Goal: Information Seeking & Learning: Check status

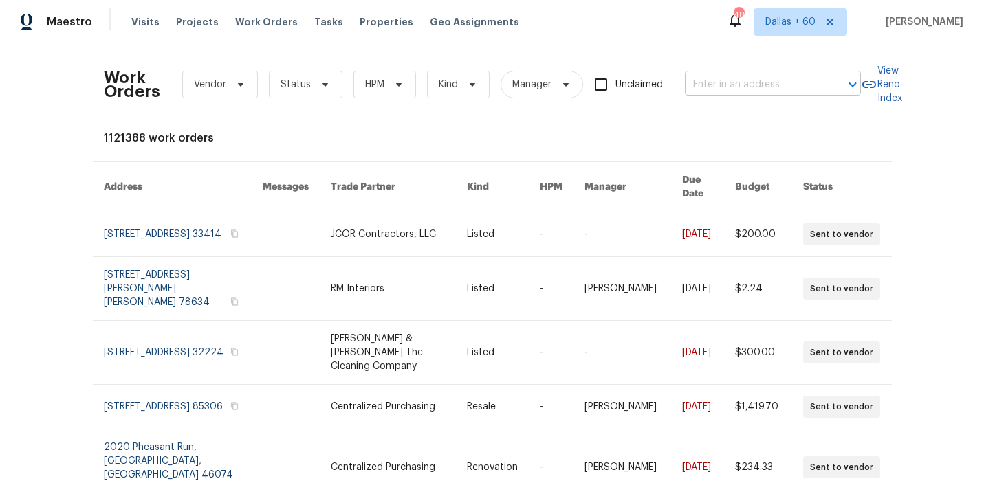
click at [741, 78] on input "text" at bounding box center [754, 84] width 138 height 21
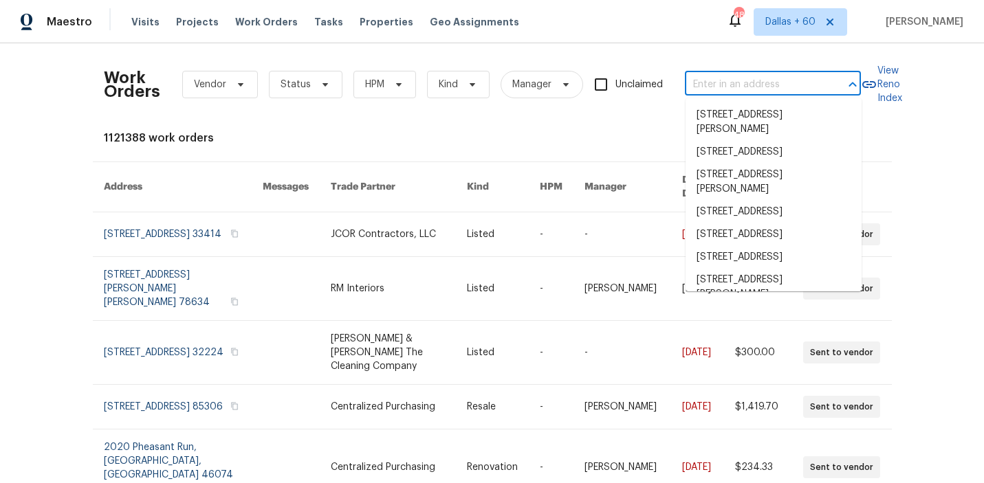
paste input "124 Blossom Valley Strm, Buda, TX 78610"
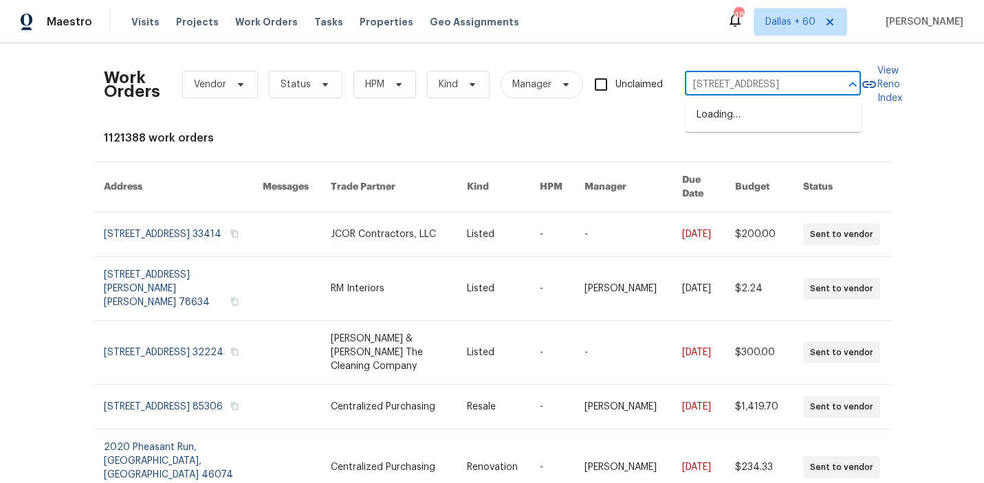
type input "124 Blossom Valley Strm, Buda, TX 78610"
click at [746, 116] on li "124 Blossom Valley Strm, Buda, TX 78610" at bounding box center [774, 115] width 176 height 23
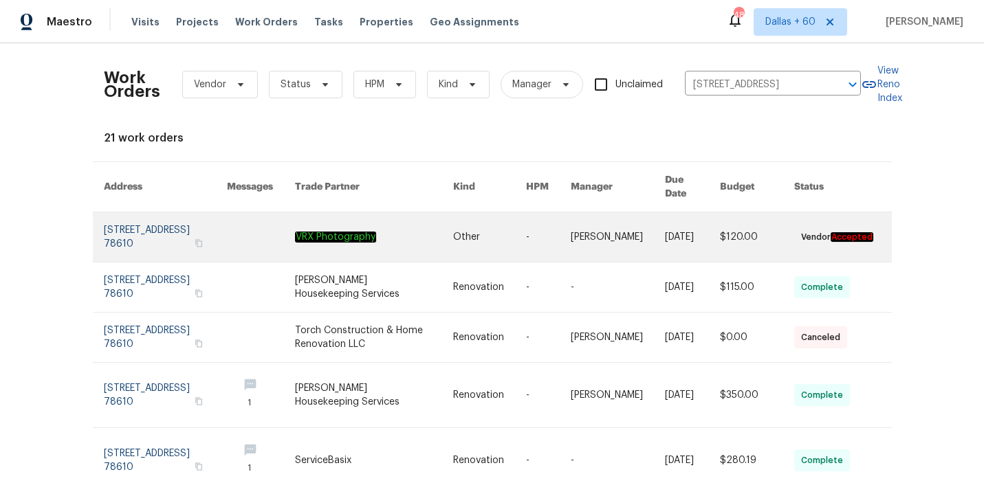
click at [441, 221] on link at bounding box center [373, 237] width 157 height 50
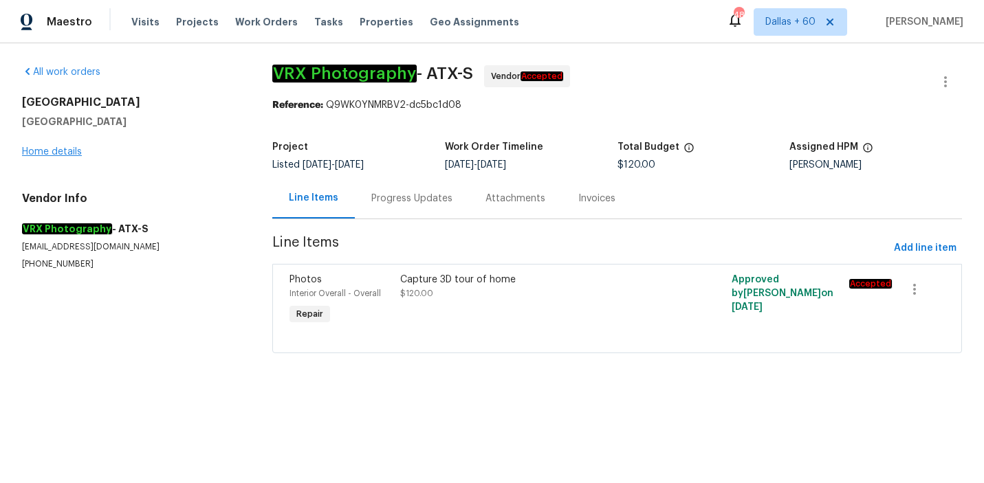
click at [66, 146] on div "124 Blossom Valley Strm Buda, TX 78610 Home details" at bounding box center [130, 127] width 217 height 63
click at [67, 153] on link "Home details" at bounding box center [52, 152] width 60 height 10
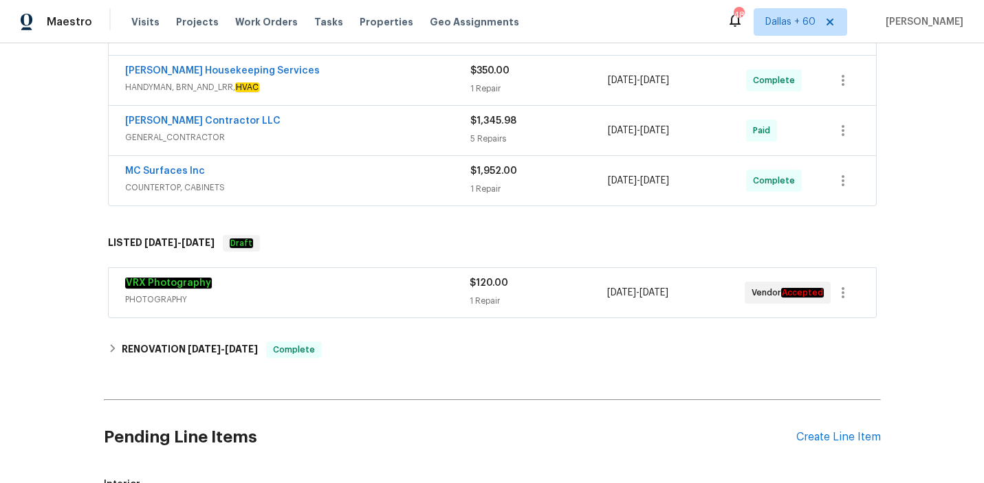
scroll to position [925, 0]
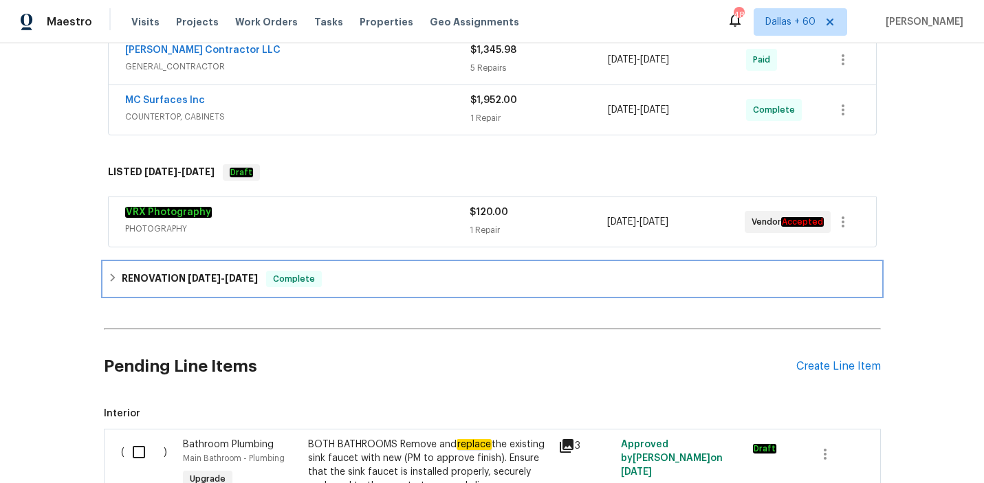
click at [415, 266] on div "RENOVATION 8/11/25 - 8/11/25 Complete" at bounding box center [492, 279] width 777 height 33
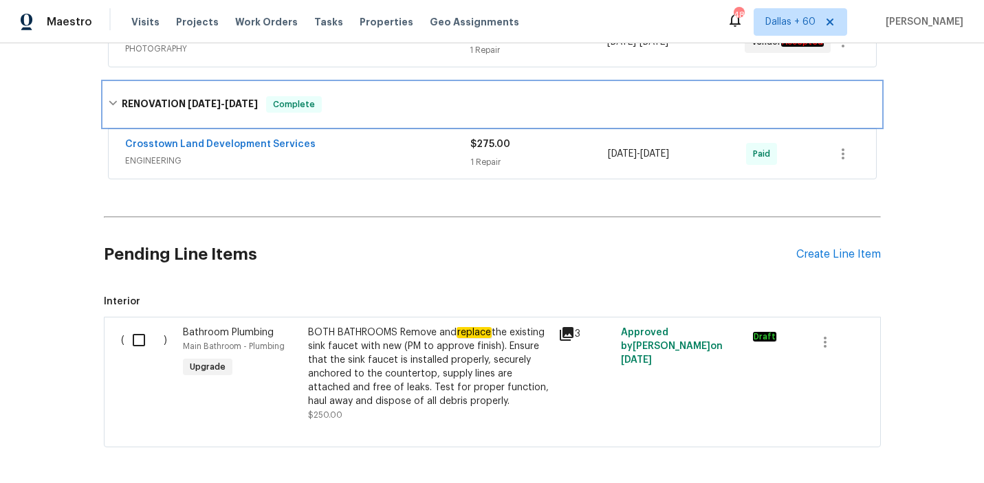
scroll to position [1104, 0]
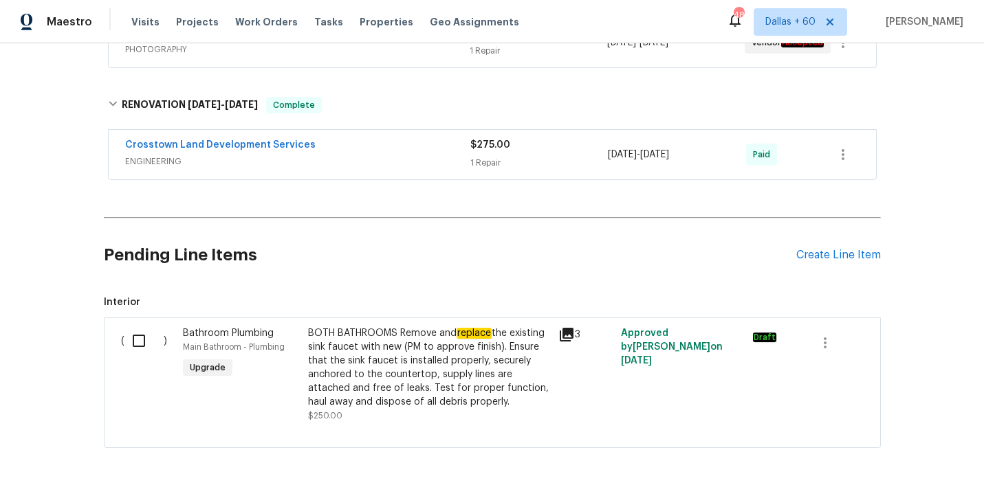
click at [408, 149] on div "Crosstown Land Development Services" at bounding box center [297, 146] width 345 height 17
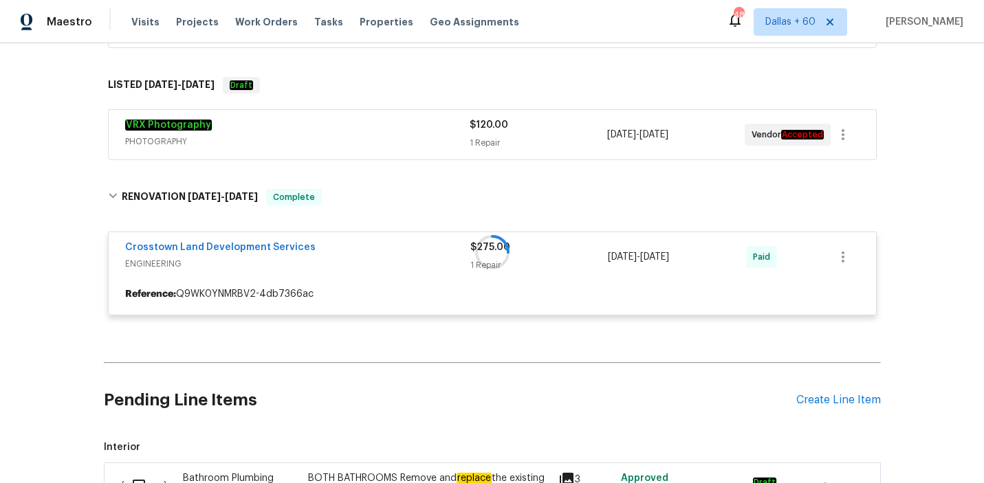
scroll to position [1004, 0]
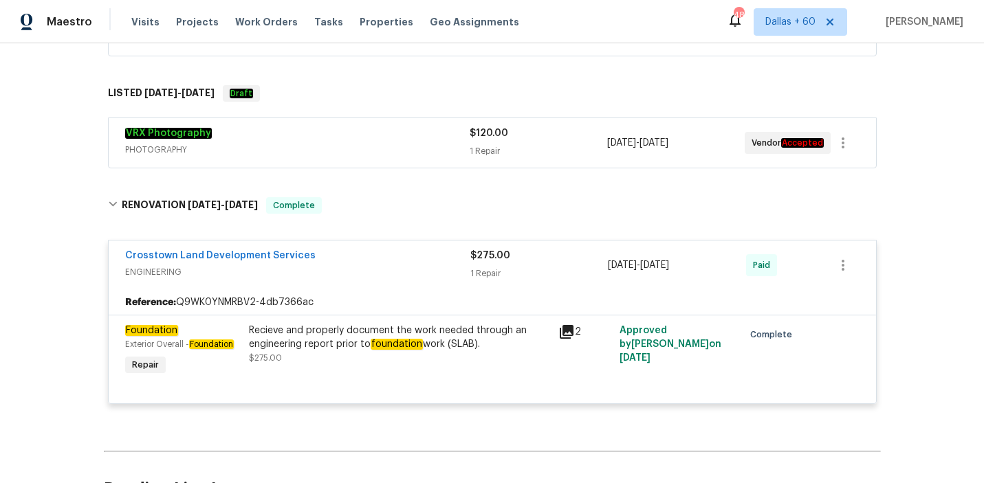
click at [392, 143] on span "PHOTOGRAPHY" at bounding box center [297, 150] width 344 height 14
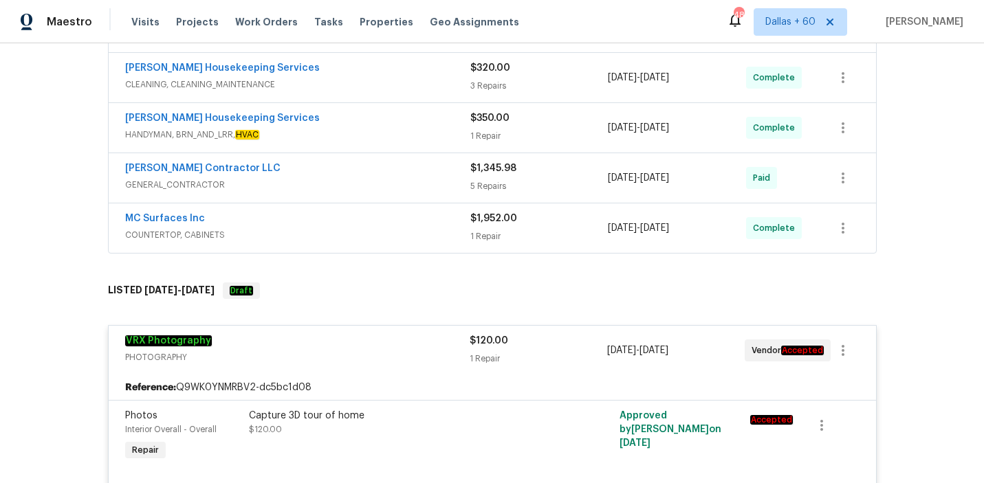
scroll to position [804, 0]
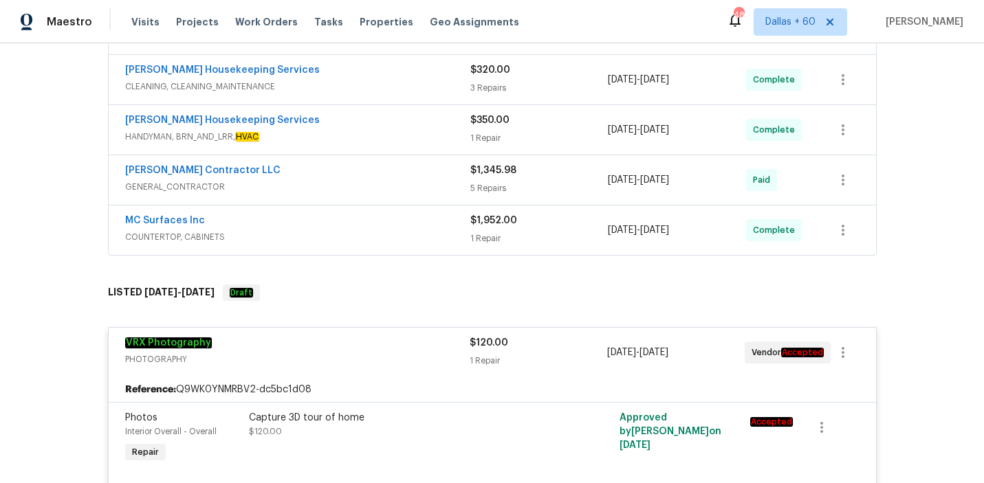
click at [381, 225] on div "MC Surfaces Inc" at bounding box center [297, 222] width 345 height 17
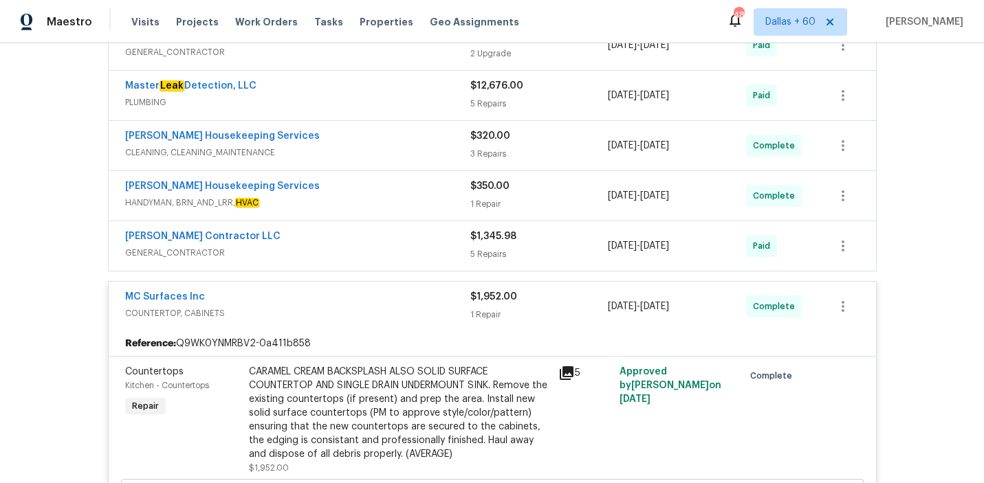
scroll to position [729, 0]
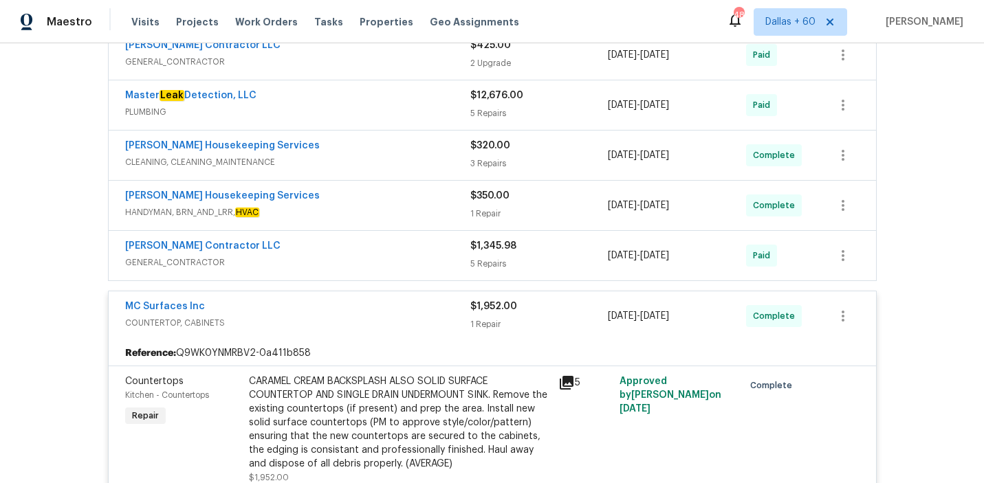
click at [381, 249] on div "Mario Suarez Contractor LLC" at bounding box center [297, 247] width 345 height 17
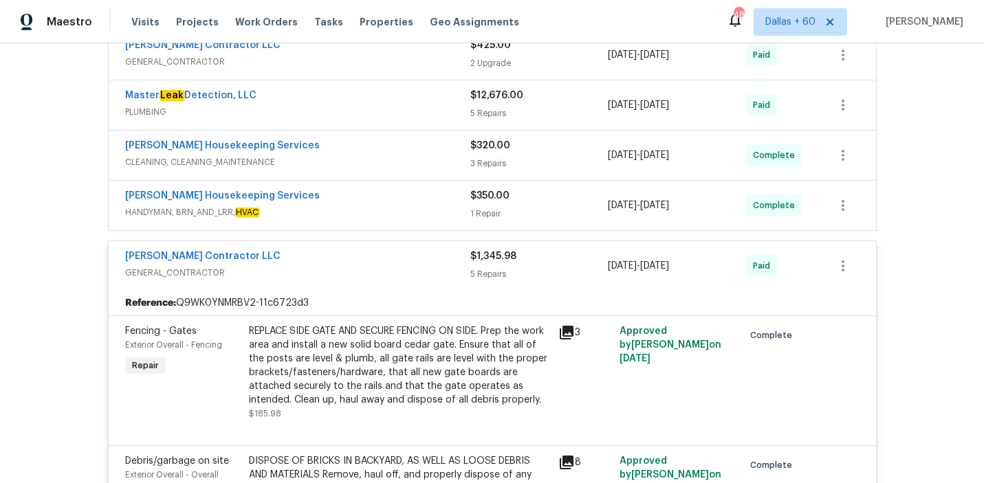
click at [381, 212] on span "HANDYMAN, BRN_AND_LRR, HVAC" at bounding box center [297, 213] width 345 height 14
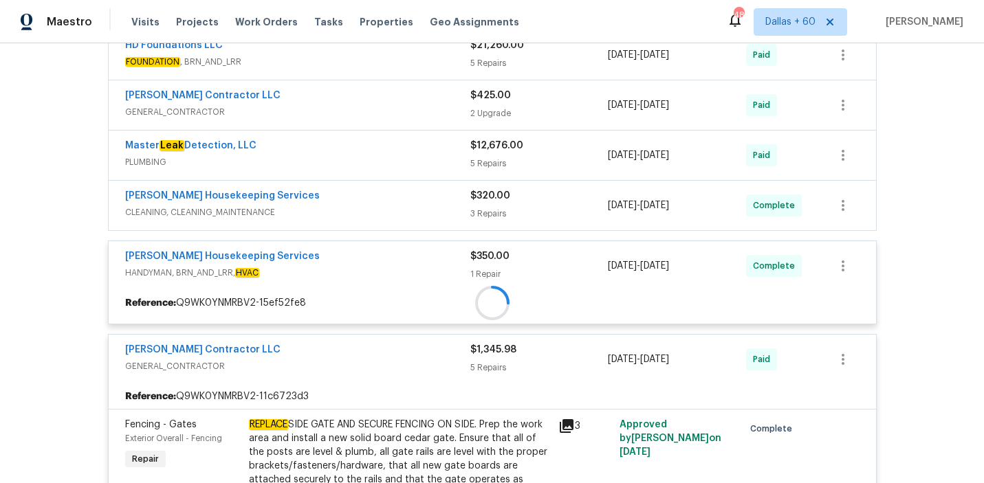
scroll to position [666, 0]
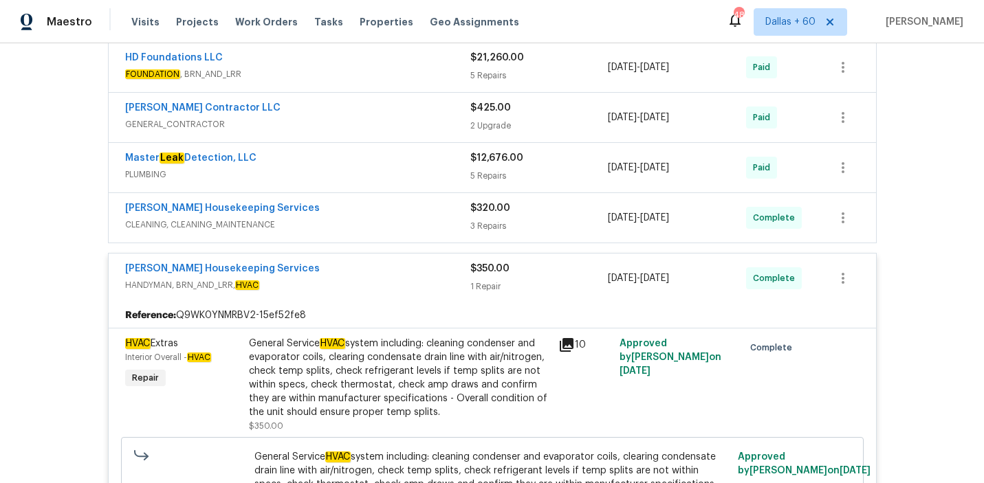
click at [381, 218] on span "CLEANING, CLEANING_MAINTENANCE" at bounding box center [297, 225] width 345 height 14
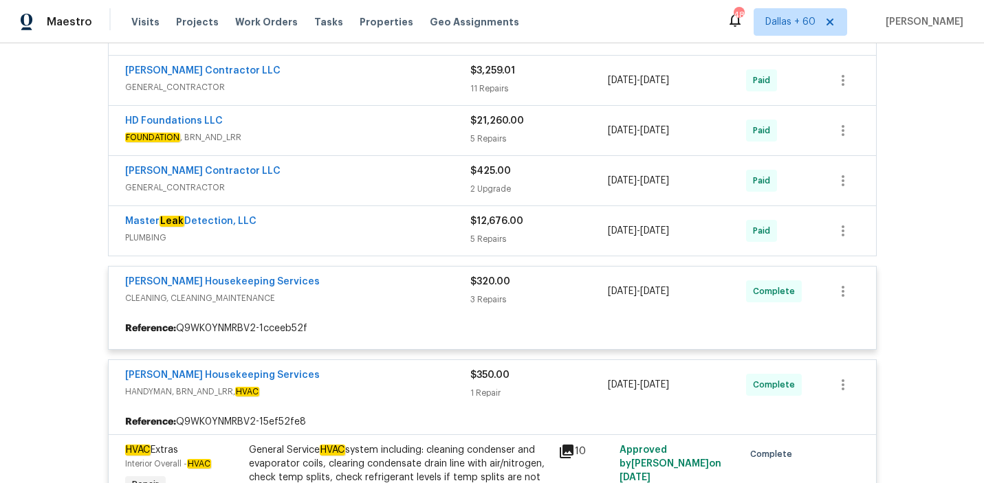
scroll to position [604, 0]
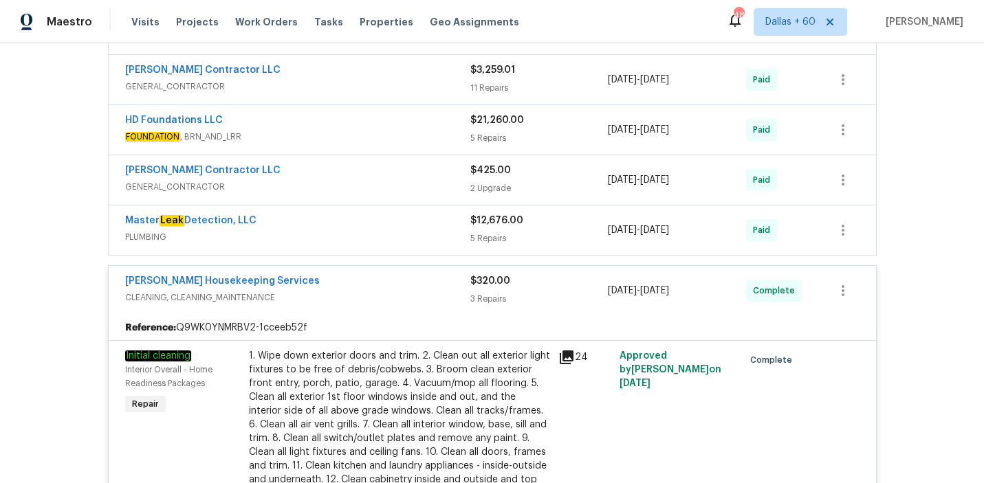
click at [382, 227] on div "Master Leak Detection, LLC" at bounding box center [297, 222] width 345 height 17
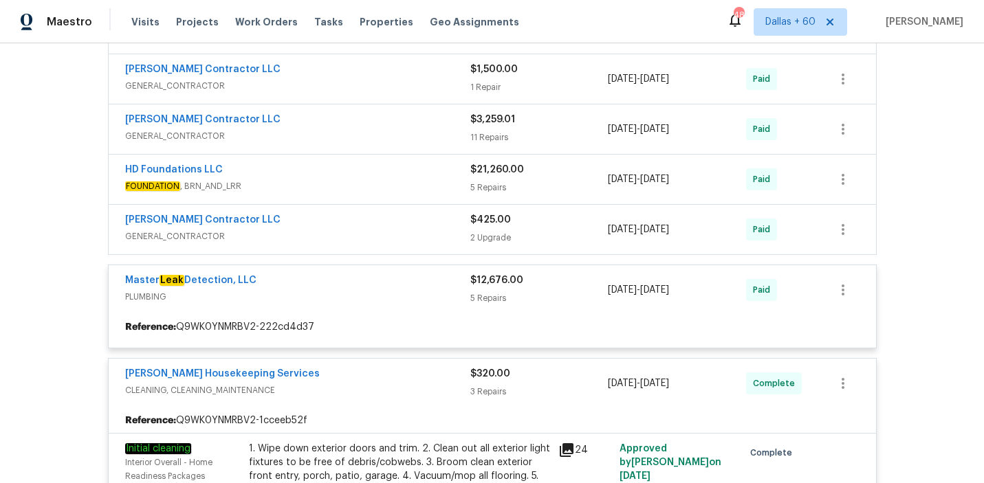
scroll to position [555, 0]
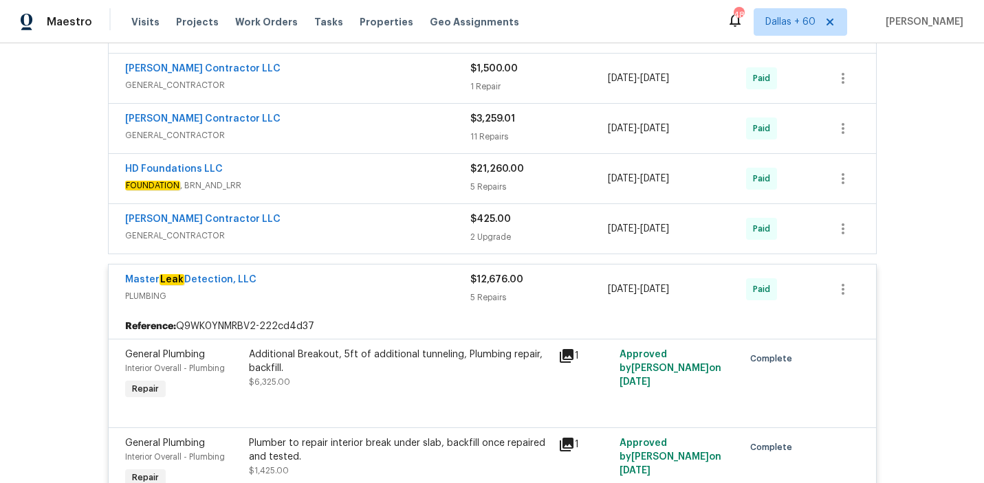
click at [382, 228] on div "Mario Suarez Contractor LLC" at bounding box center [297, 220] width 345 height 17
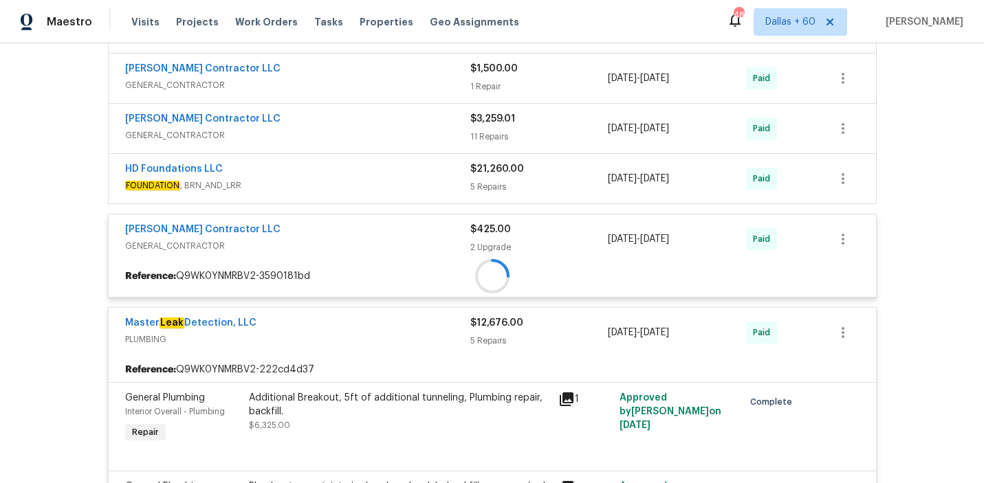
scroll to position [520, 0]
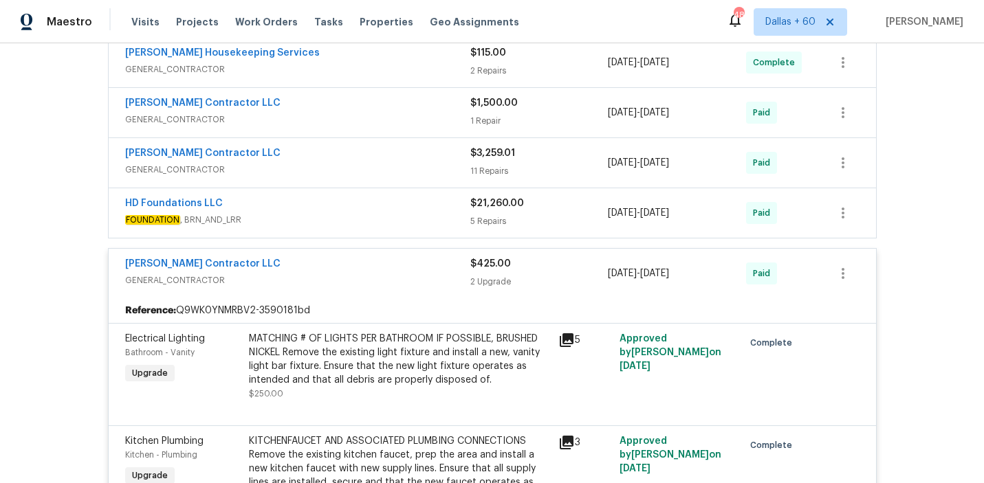
click at [369, 216] on span "FOUNDATION , BRN_AND_LRR" at bounding box center [297, 220] width 345 height 14
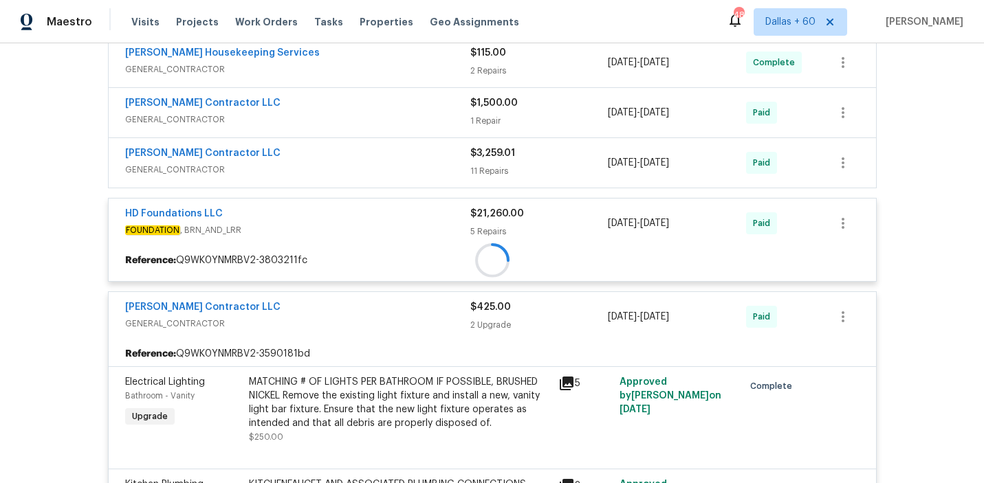
scroll to position [461, 0]
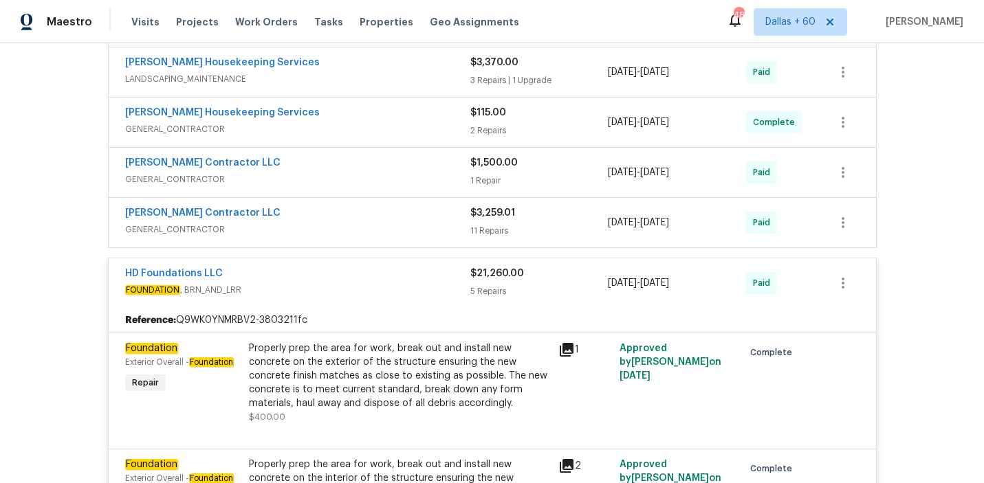
click at [369, 216] on div "Mario Suarez Contractor LLC" at bounding box center [297, 214] width 345 height 17
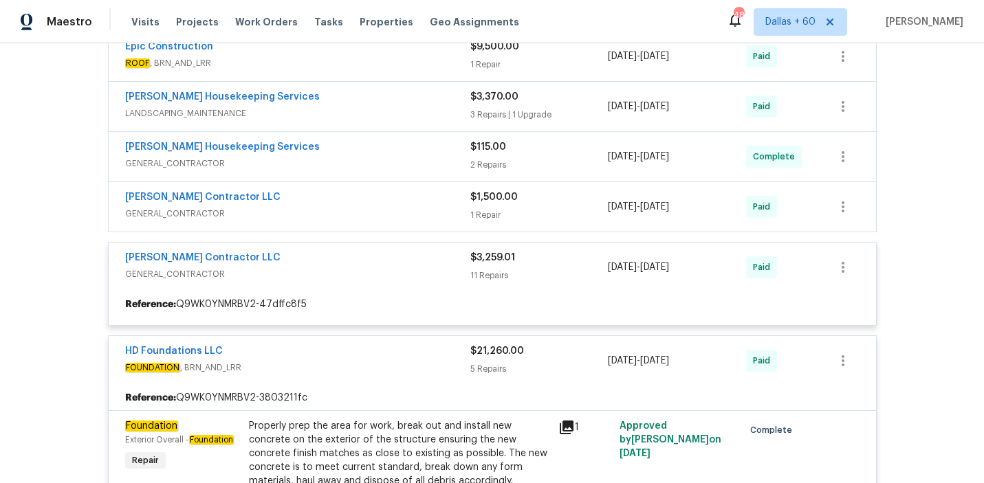
scroll to position [413, 0]
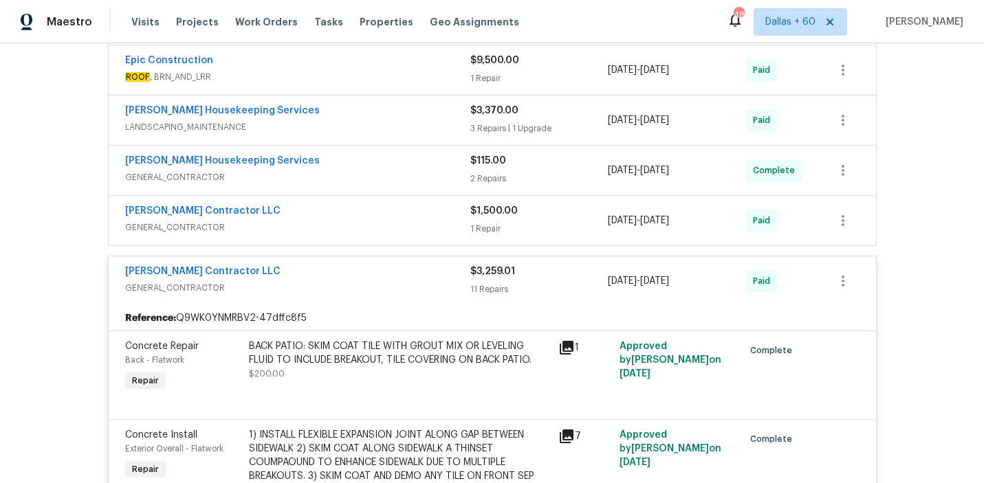
click at [371, 226] on span "GENERAL_CONTRACTOR" at bounding box center [297, 228] width 345 height 14
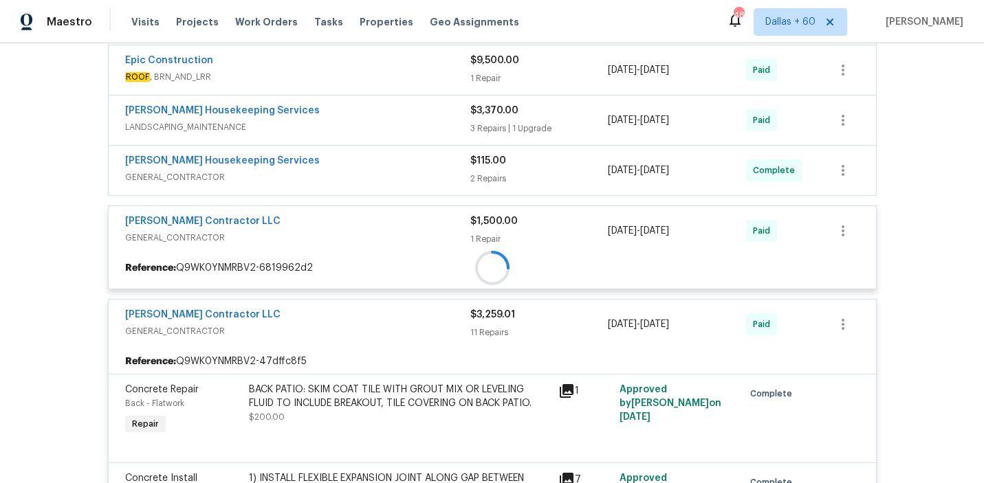
scroll to position [356, 0]
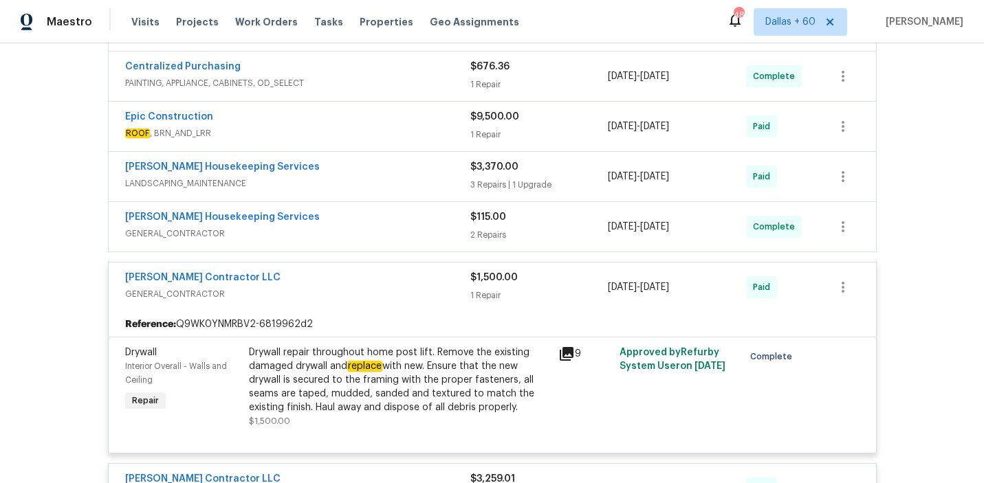
click at [370, 232] on span "GENERAL_CONTRACTOR" at bounding box center [297, 234] width 345 height 14
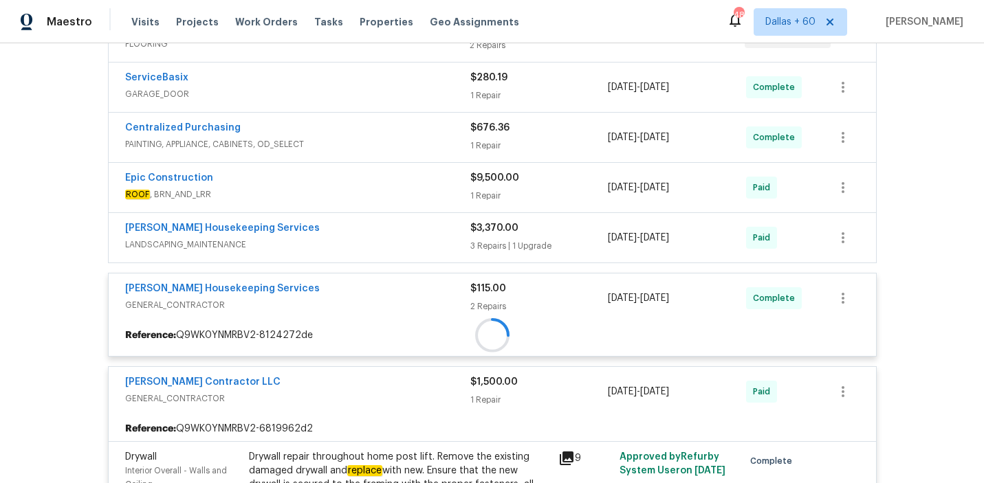
scroll to position [296, 0]
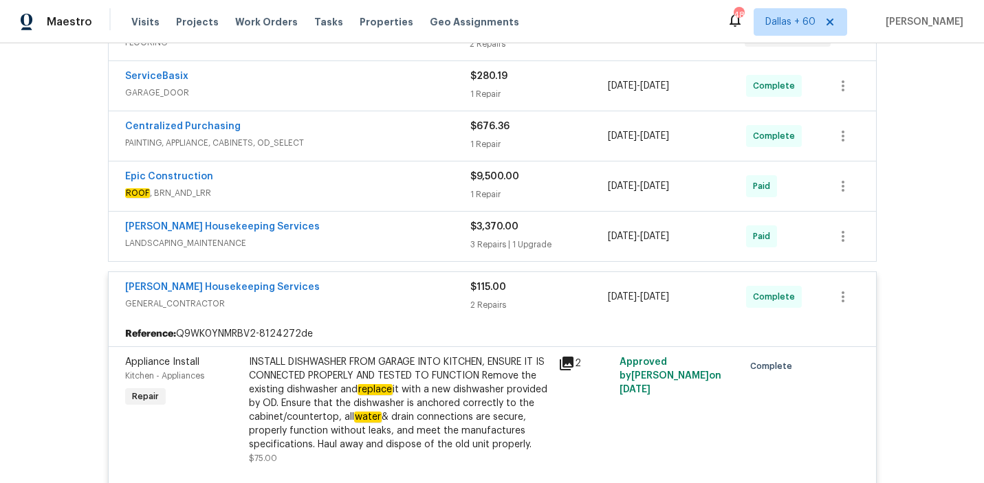
click at [370, 241] on span "LANDSCAPING_MAINTENANCE" at bounding box center [297, 244] width 345 height 14
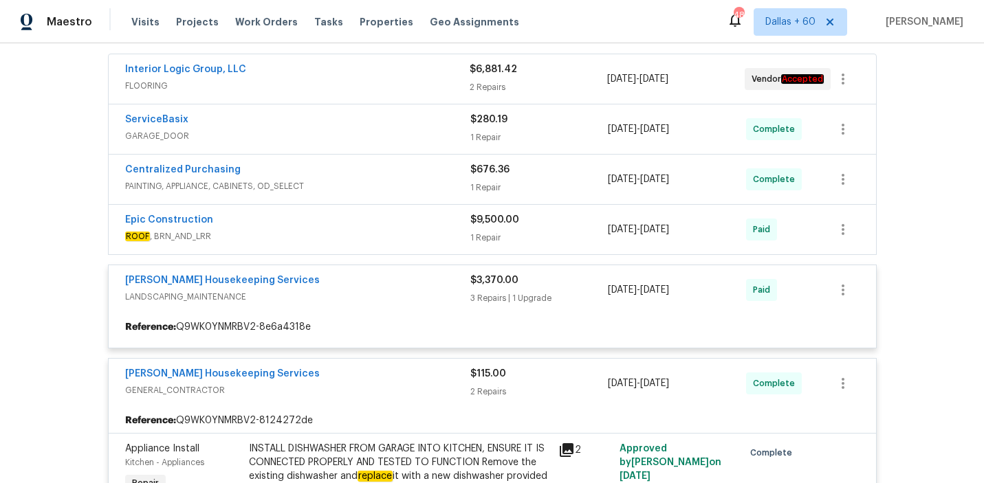
scroll to position [251, 0]
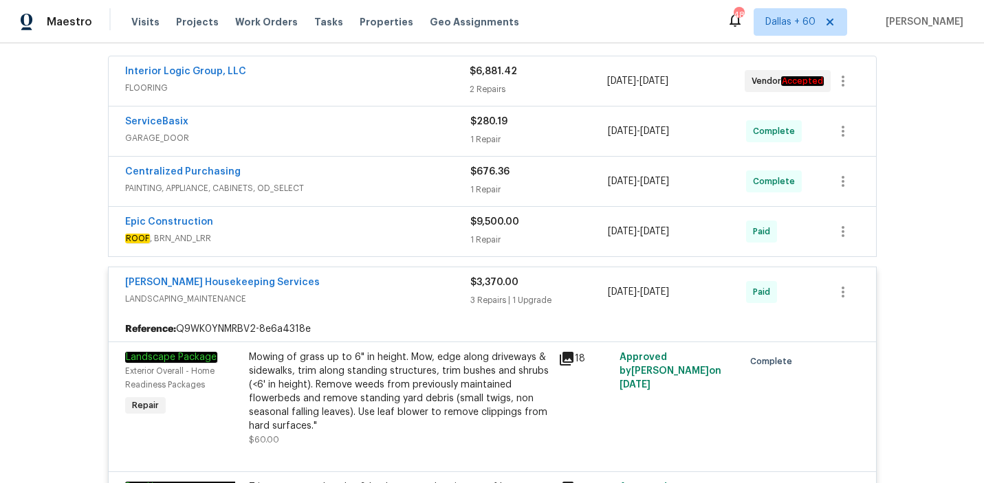
click at [362, 230] on div "Epic Construction" at bounding box center [297, 223] width 345 height 17
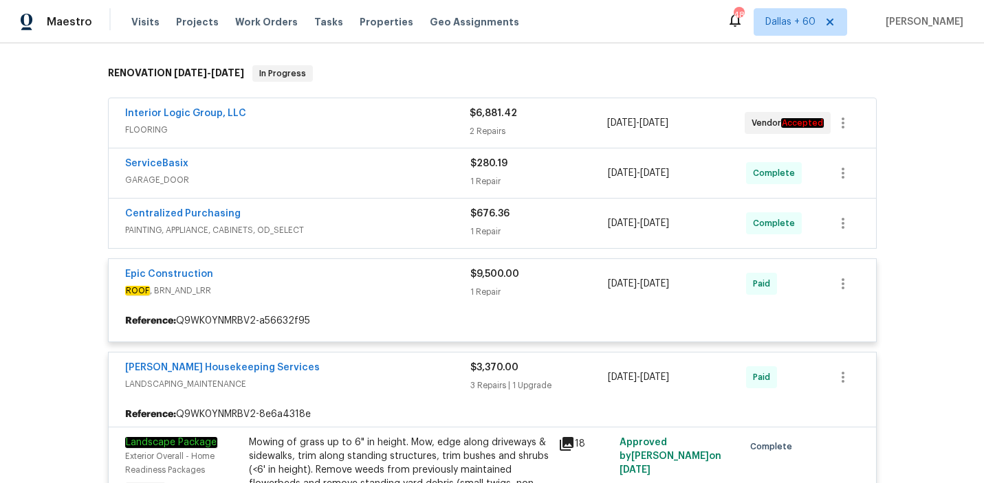
scroll to position [208, 0]
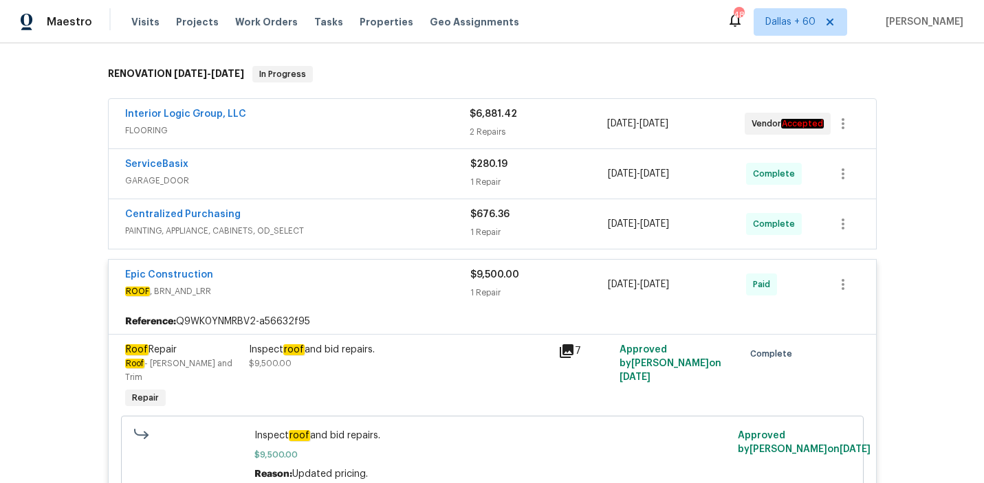
click at [361, 229] on span "PAINTING, APPLIANCE, CABINETS, OD_SELECT" at bounding box center [297, 231] width 345 height 14
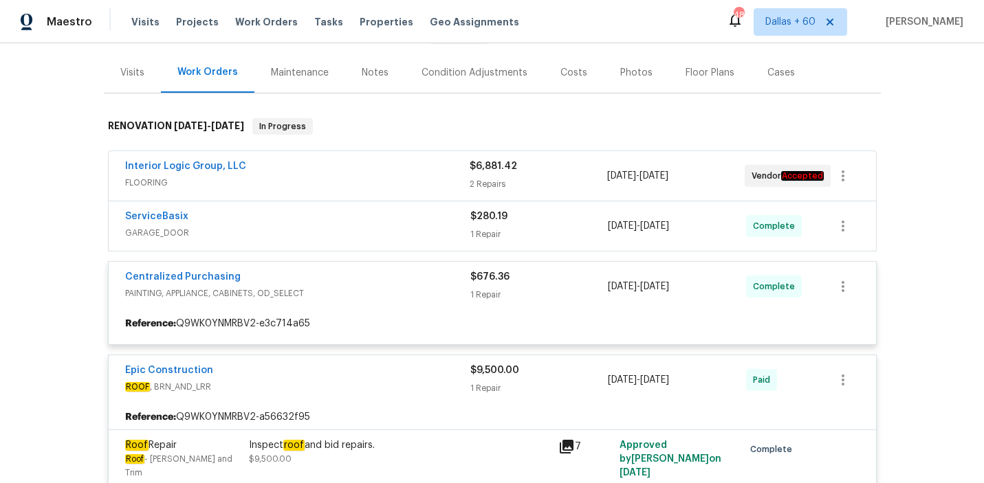
scroll to position [155, 0]
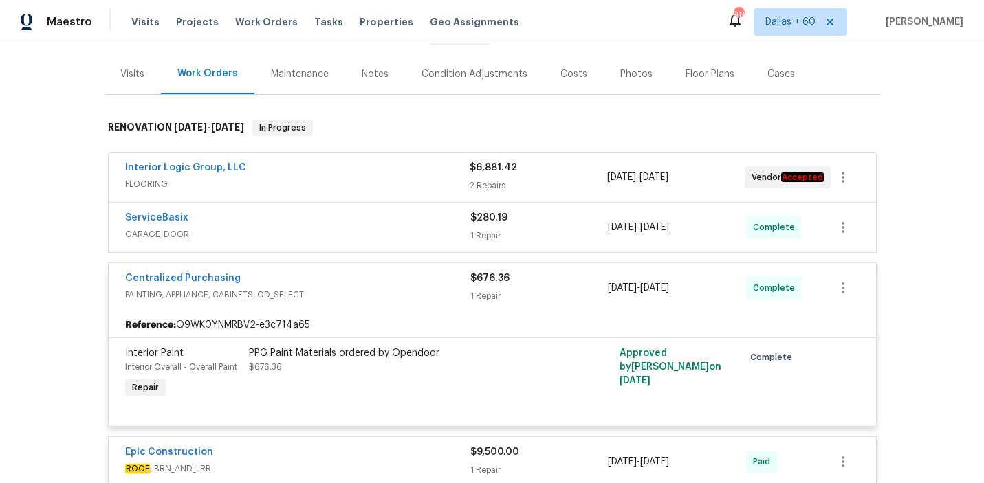
click at [361, 229] on span "GARAGE_DOOR" at bounding box center [297, 235] width 345 height 14
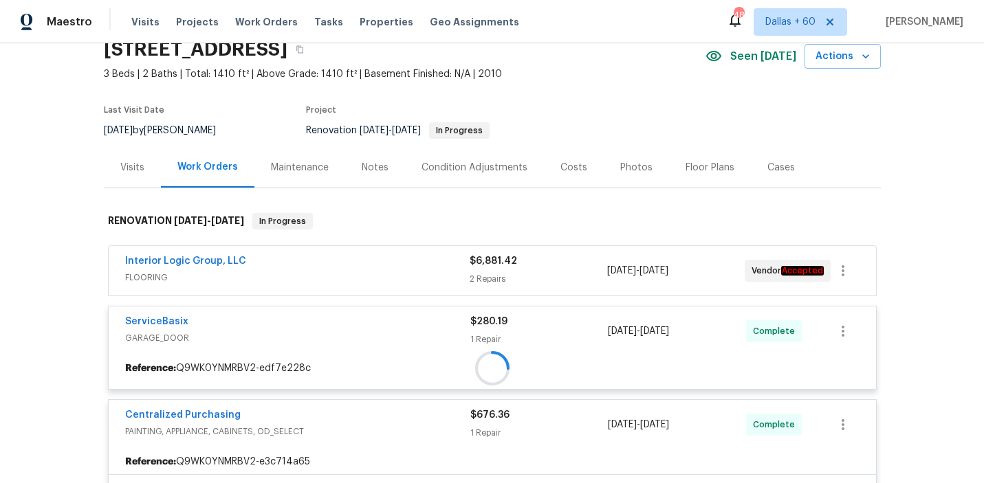
scroll to position [65, 0]
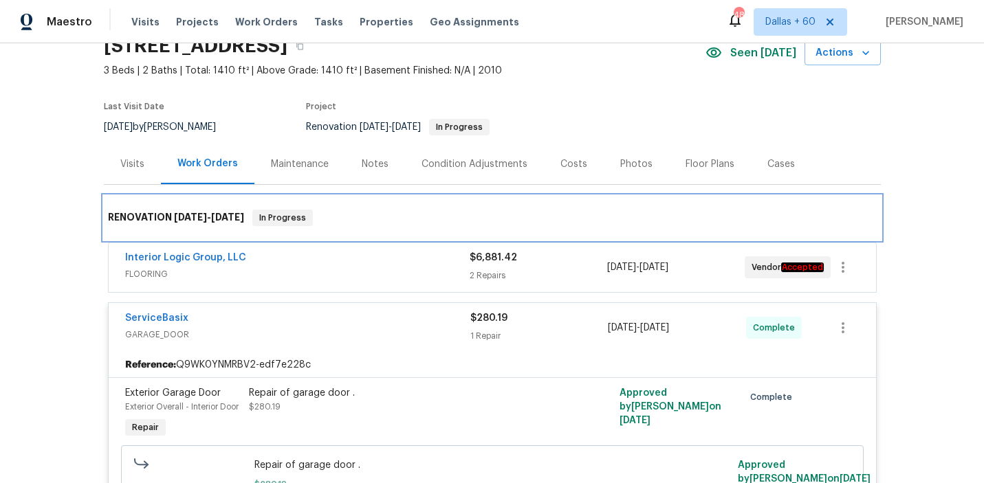
click at [358, 237] on div "RENOVATION 8/12/25 - 9/22/25 In Progress" at bounding box center [492, 218] width 777 height 44
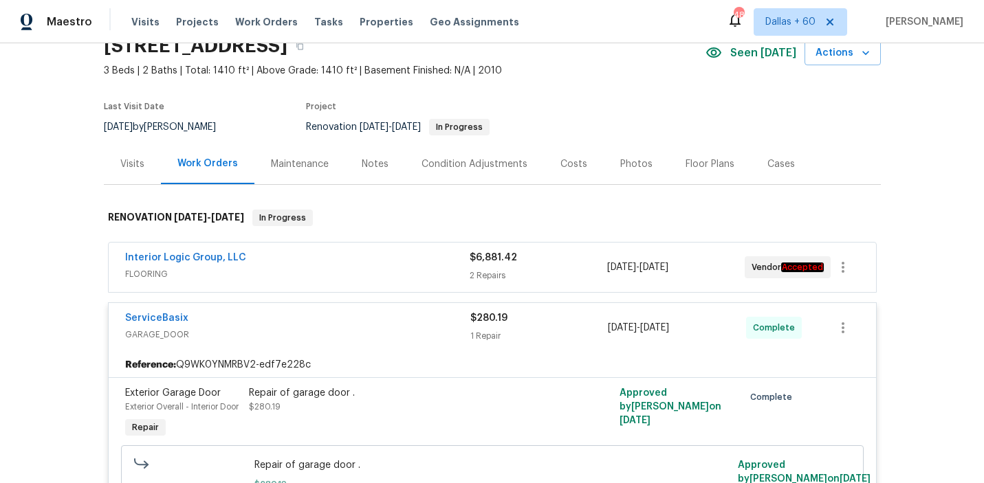
click at [358, 270] on span "FLOORING" at bounding box center [297, 274] width 344 height 14
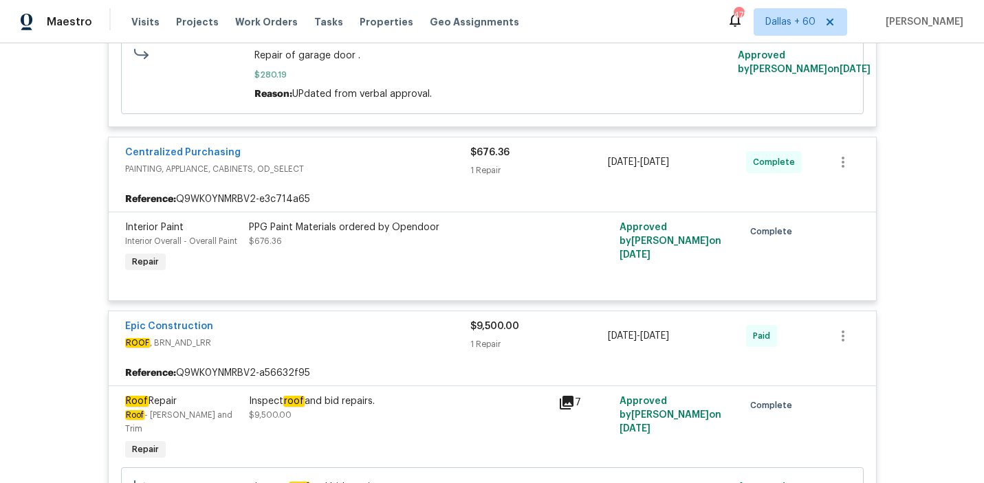
scroll to position [1076, 0]
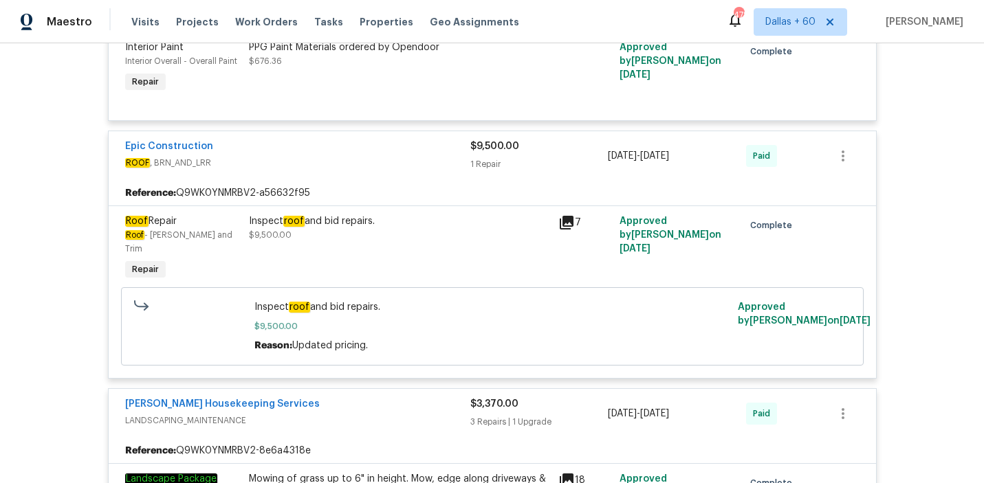
click at [430, 232] on div "Inspect roof and bid repairs. $9,500.00" at bounding box center [399, 229] width 301 height 28
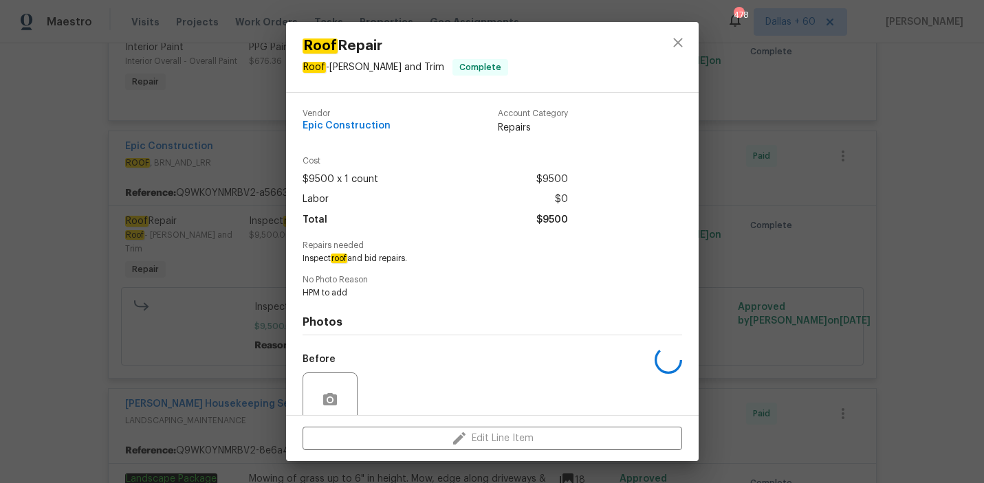
scroll to position [115, 0]
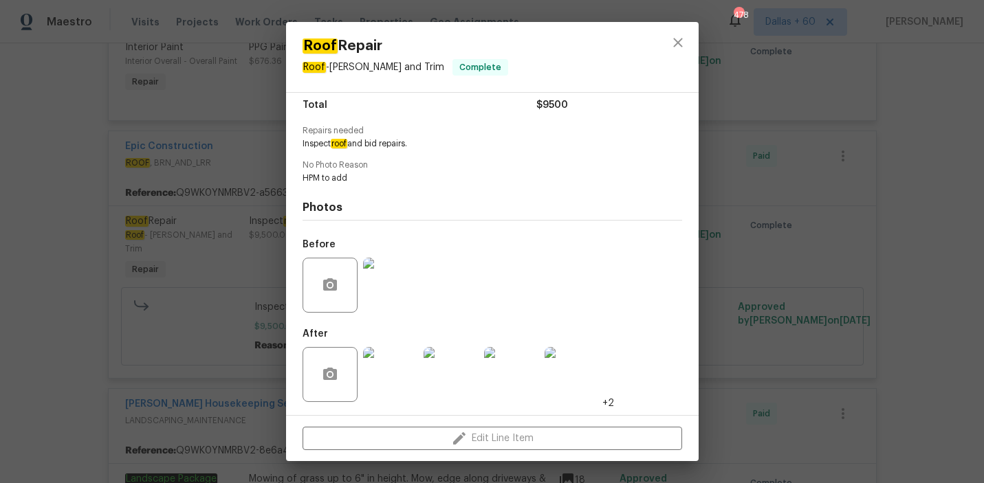
click at [864, 296] on div "Roof Repair Roof - Eaves and Trim Complete Vendor Epic Construction Account Cat…" at bounding box center [492, 241] width 984 height 483
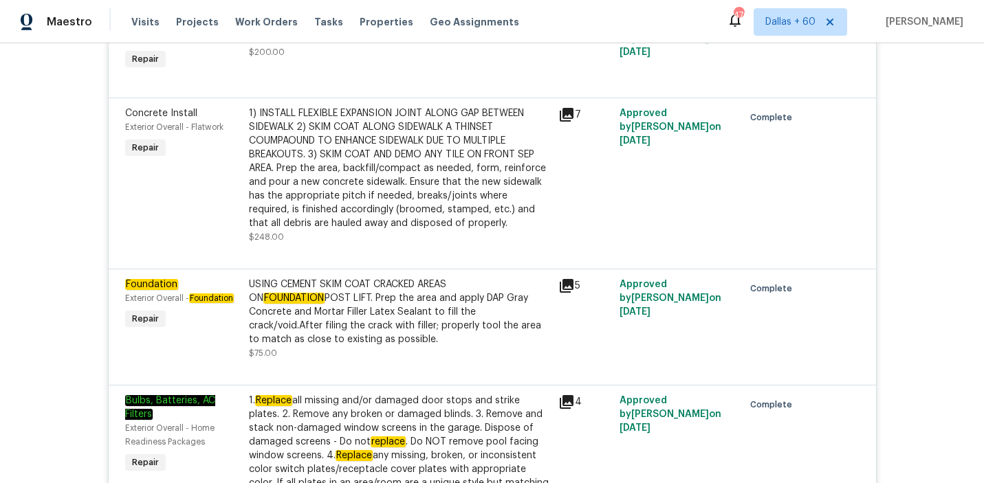
scroll to position [2475, 0]
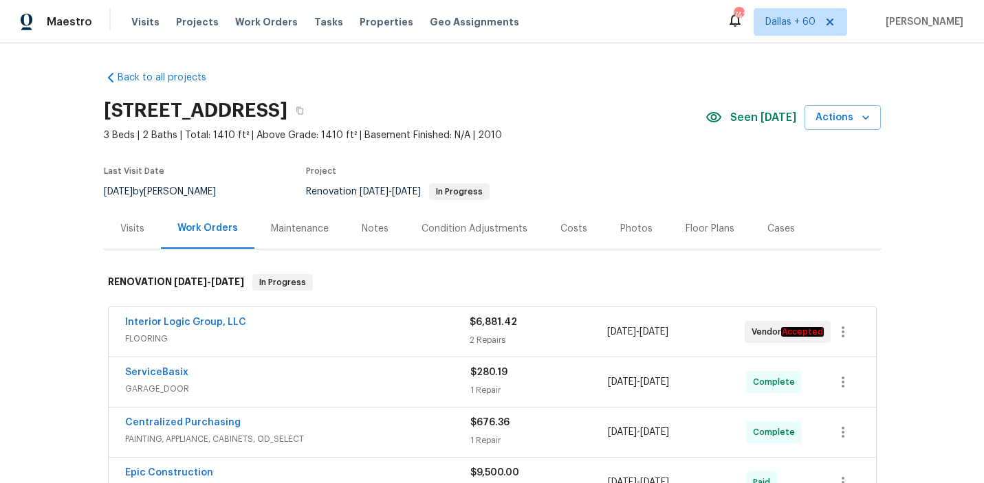
click at [139, 228] on div "Visits" at bounding box center [132, 229] width 24 height 14
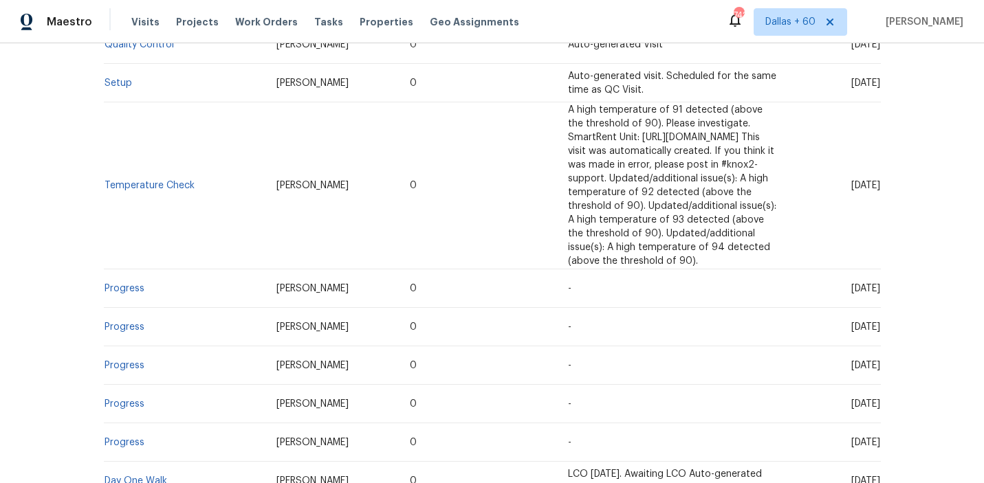
scroll to position [487, 0]
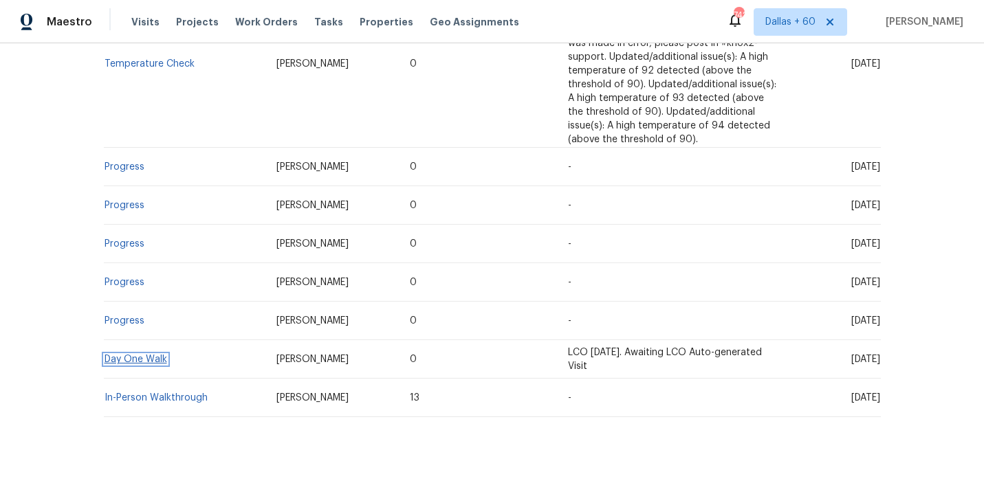
click at [116, 355] on link "Day One Walk" at bounding box center [136, 360] width 63 height 10
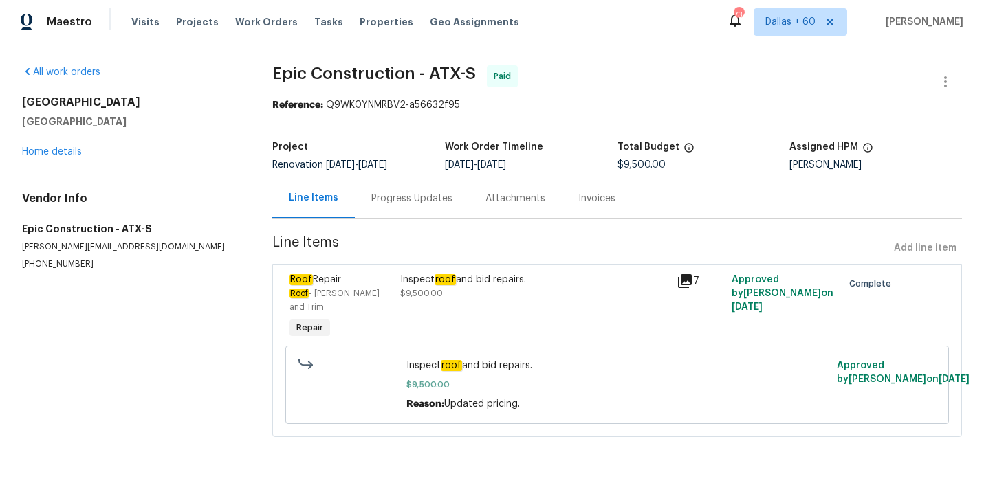
click at [398, 190] on div "Progress Updates" at bounding box center [412, 198] width 114 height 41
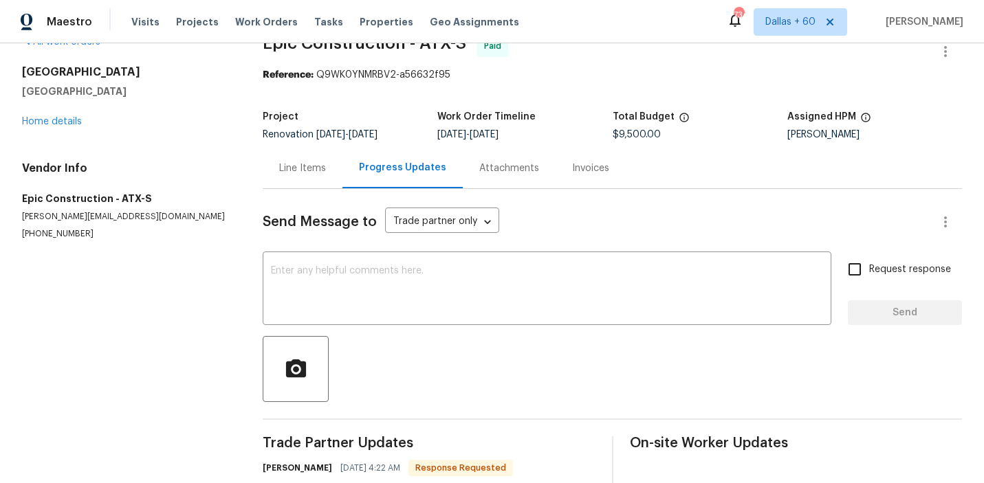
scroll to position [216, 0]
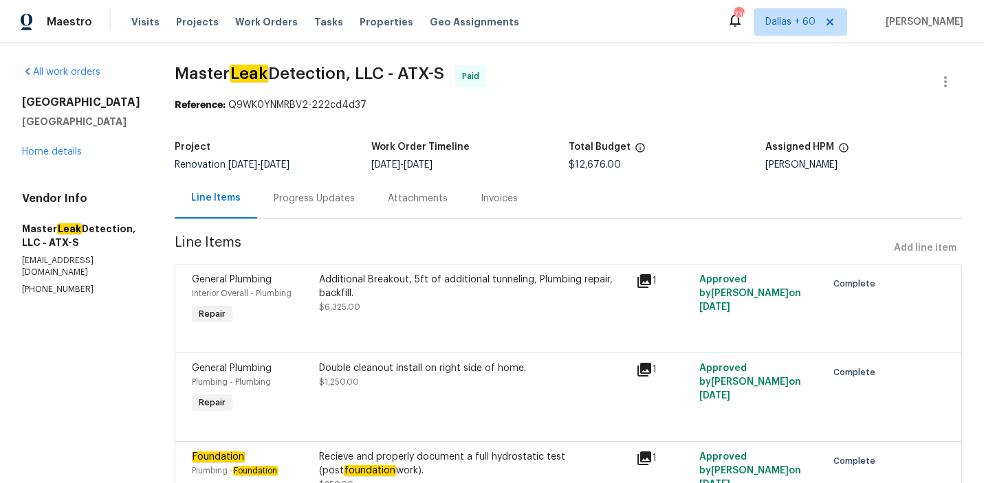
click at [301, 199] on div "Progress Updates" at bounding box center [314, 199] width 81 height 14
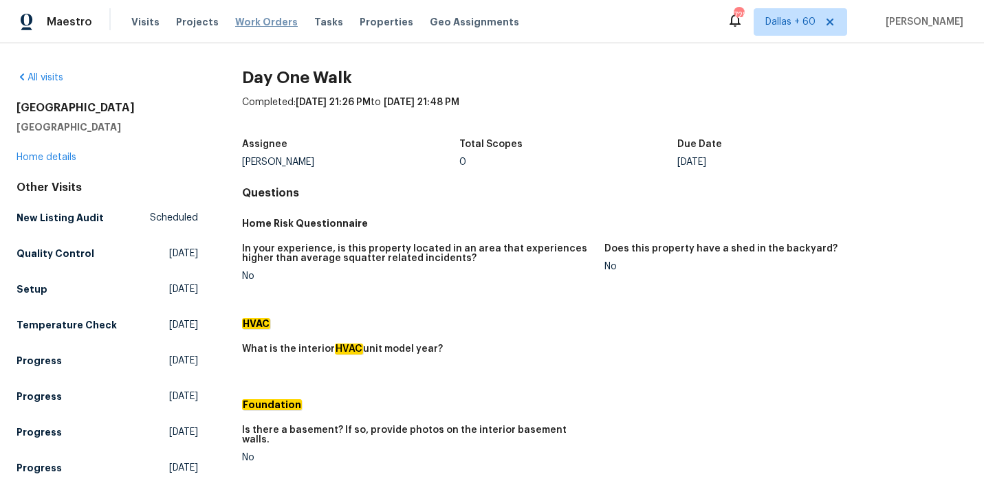
click at [252, 21] on span "Work Orders" at bounding box center [266, 22] width 63 height 14
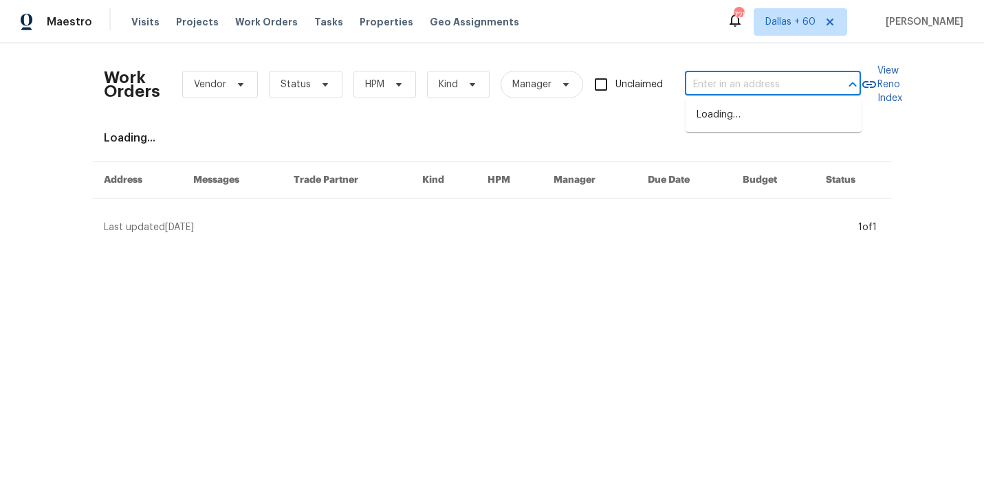
click at [763, 80] on input "text" at bounding box center [754, 84] width 138 height 21
paste input "8090 W 68th Ave, Arvada, CO 80004"
type input "8090 W 68th Ave, Arvada, CO 80004"
click at [747, 117] on li "8090 W 68th Ave, Arvada, CO 80004" at bounding box center [774, 115] width 176 height 23
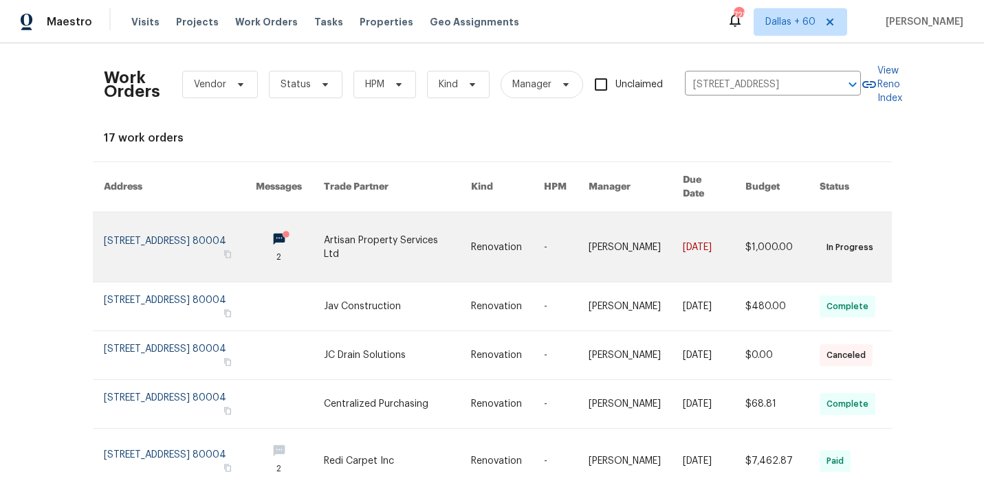
click at [471, 228] on link at bounding box center [507, 246] width 73 height 69
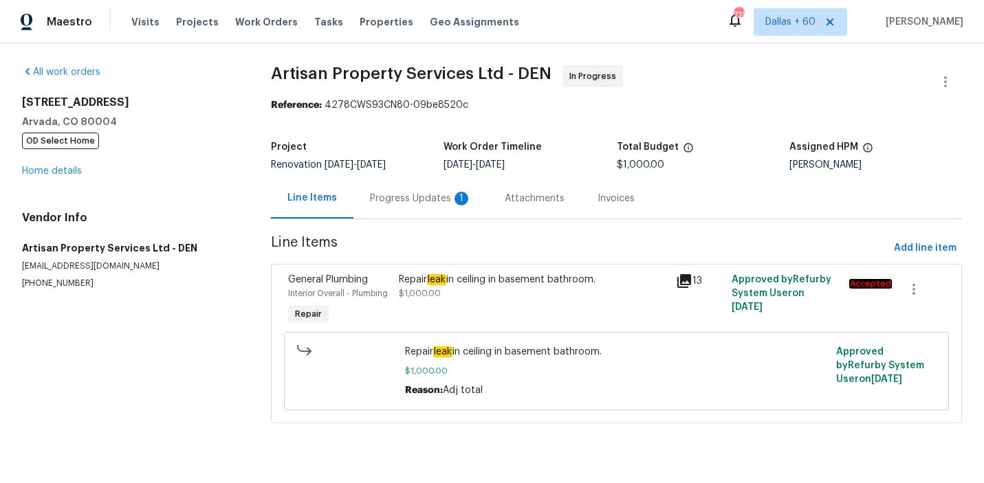
click at [50, 177] on div "8090 W 68th Ave Arvada, CO 80004 OD Select Home Home details" at bounding box center [130, 137] width 216 height 83
click at [51, 170] on link "Home details" at bounding box center [52, 171] width 60 height 10
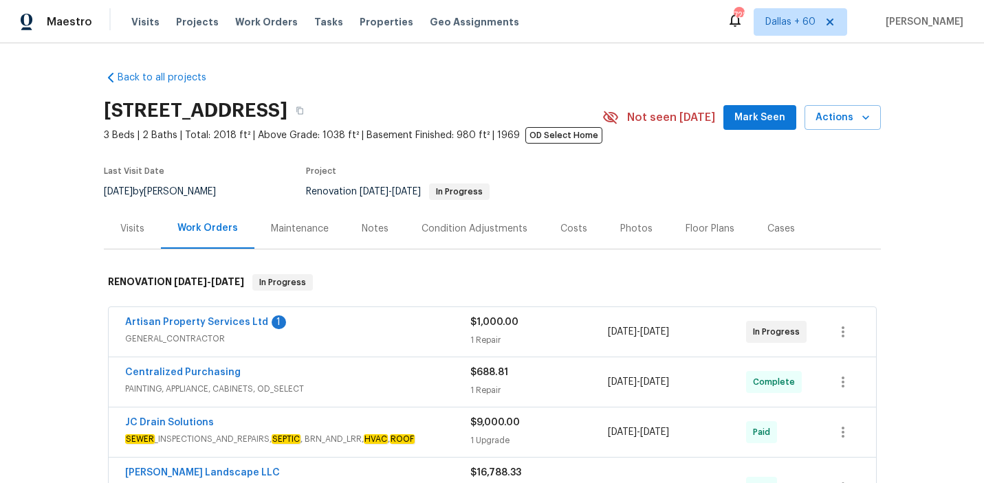
click at [403, 341] on span "GENERAL_CONTRACTOR" at bounding box center [297, 339] width 345 height 14
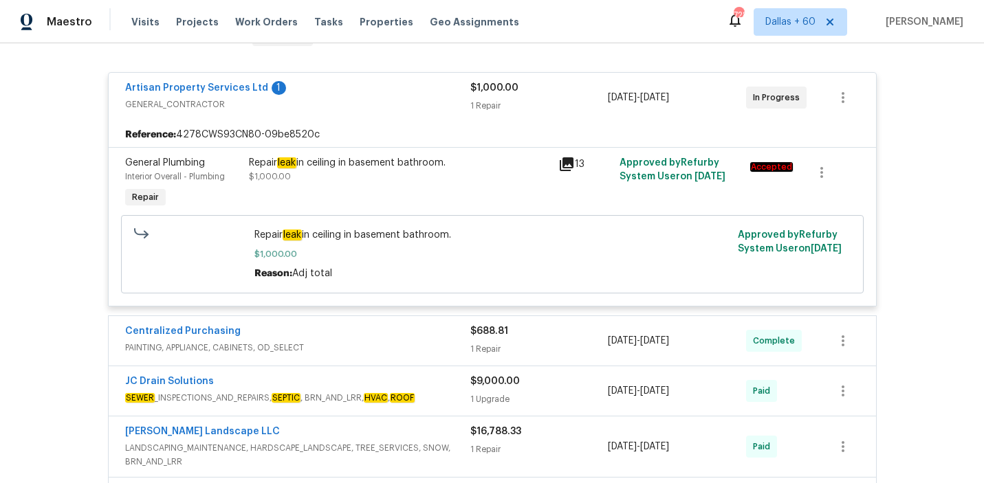
scroll to position [252, 0]
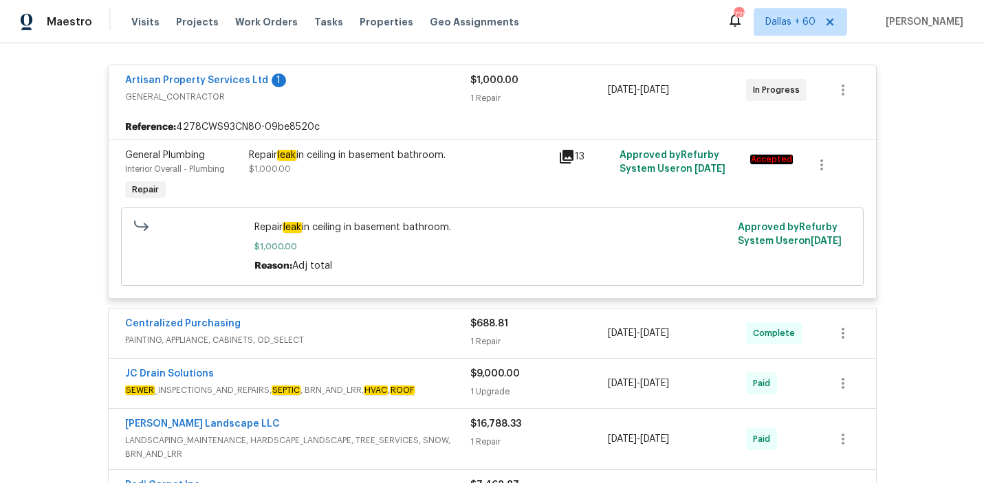
click at [402, 339] on span "PAINTING, APPLIANCE, CABINETS, OD_SELECT" at bounding box center [297, 340] width 345 height 14
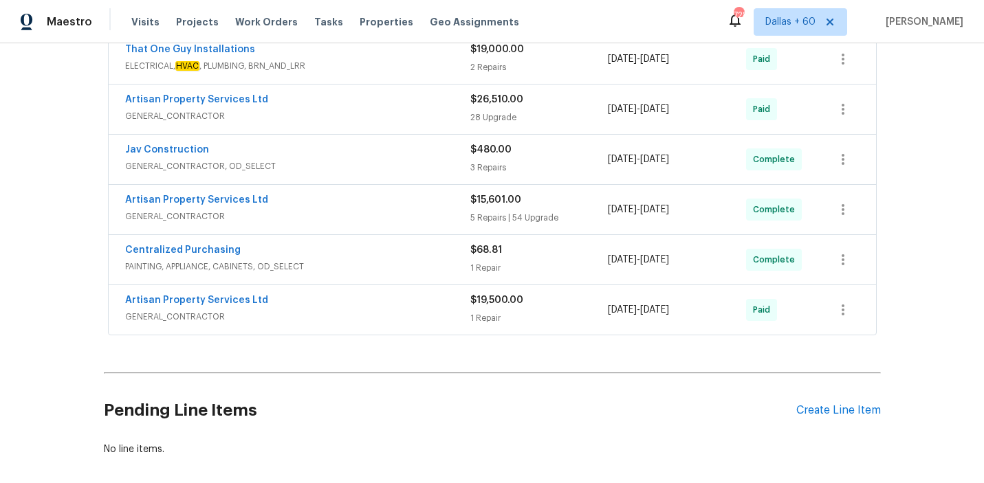
scroll to position [1031, 0]
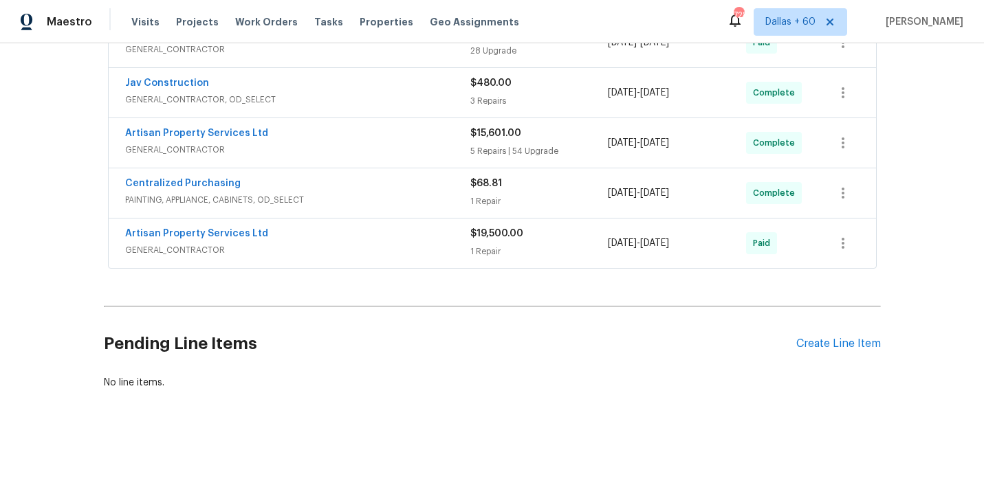
click at [387, 223] on div "Artisan Property Services Ltd GENERAL_CONTRACTOR $19,500.00 1 Repair 4/1/2025 -…" at bounding box center [492, 244] width 767 height 50
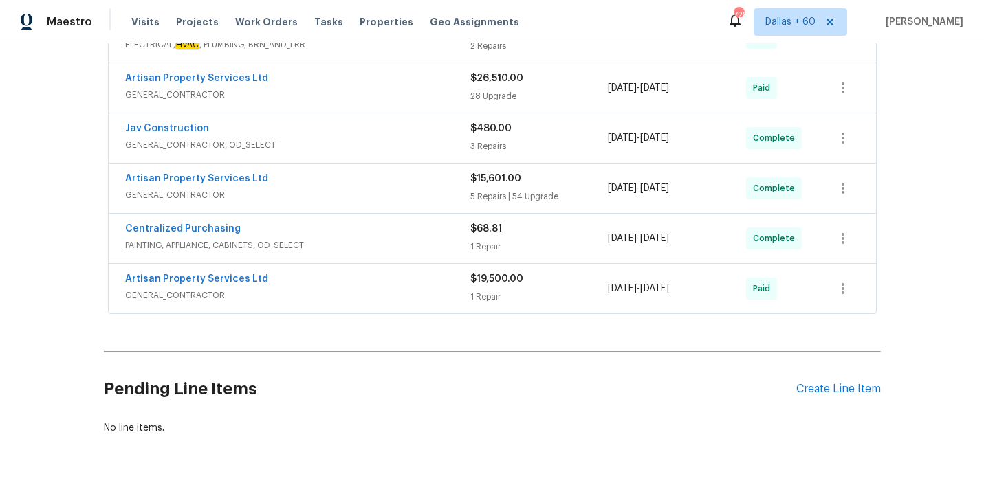
scroll to position [985, 0]
click at [388, 280] on div "Artisan Property Services Ltd" at bounding box center [297, 279] width 345 height 17
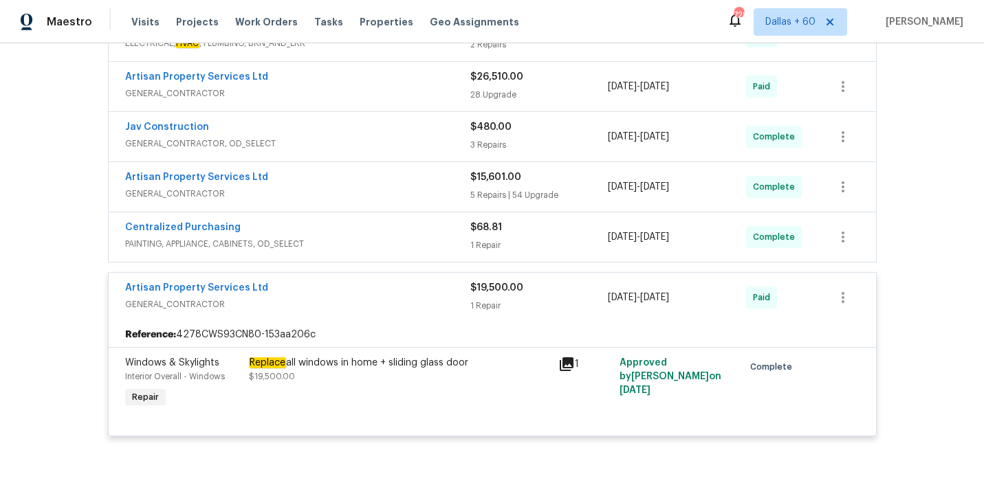
click at [388, 239] on span "PAINTING, APPLIANCE, CABINETS, OD_SELECT" at bounding box center [297, 244] width 345 height 14
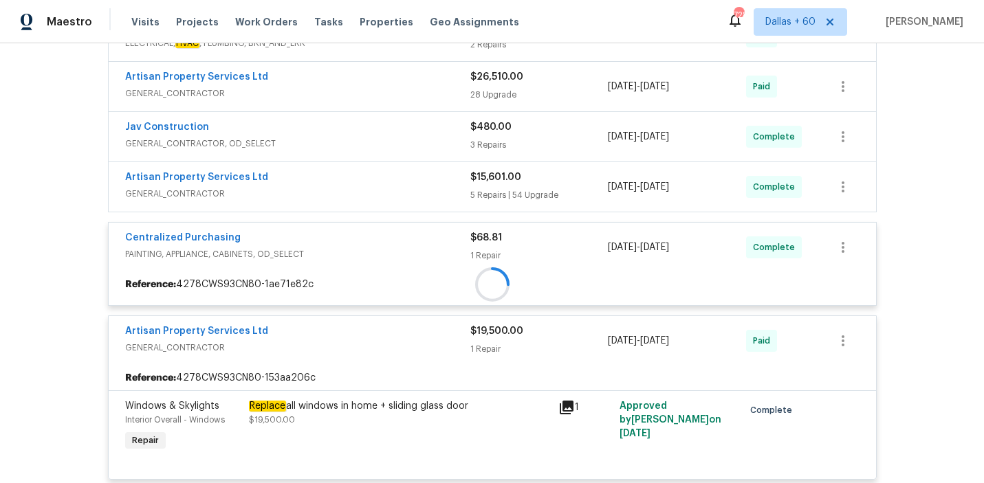
scroll to position [934, 0]
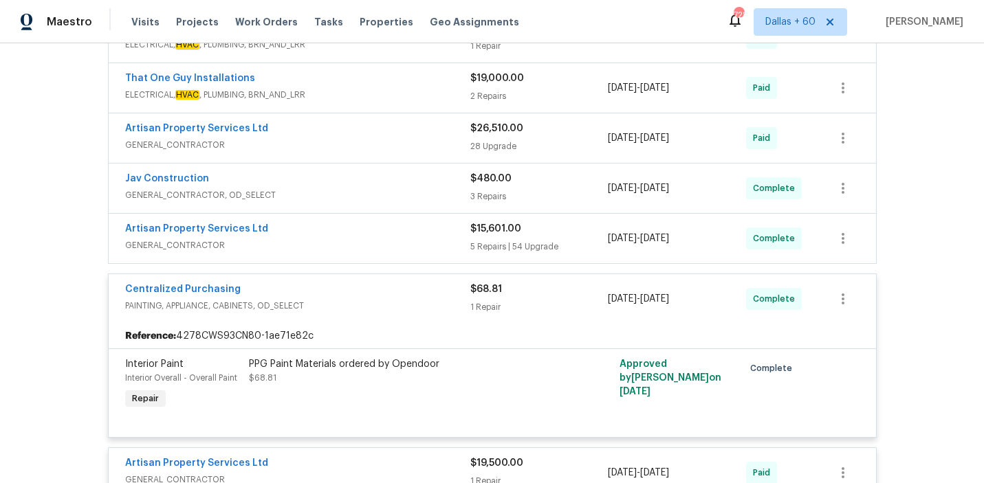
click at [388, 239] on span "GENERAL_CONTRACTOR" at bounding box center [297, 246] width 345 height 14
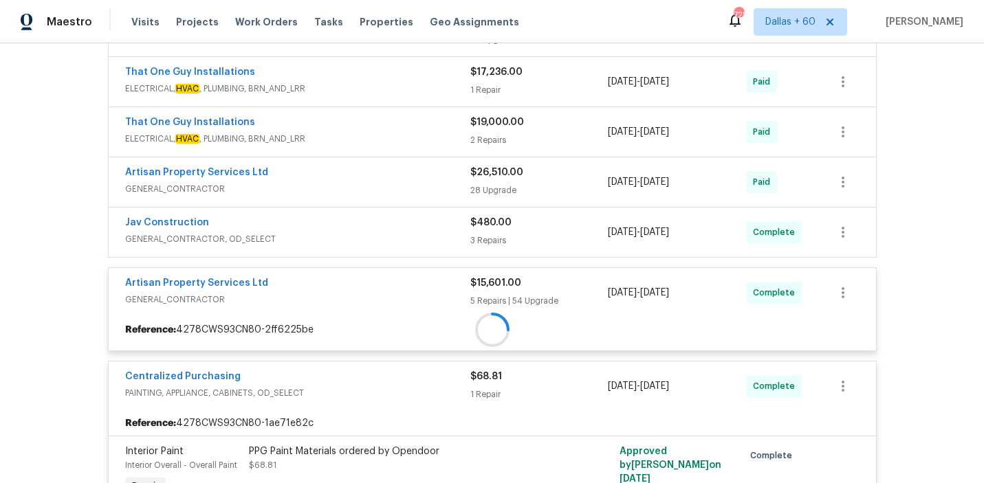
scroll to position [889, 0]
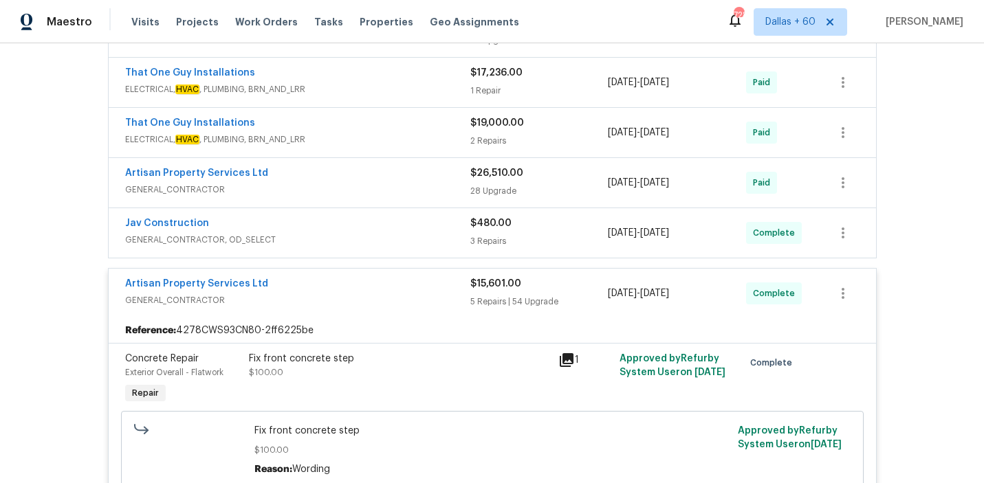
click at [387, 238] on span "GENERAL_CONTRACTOR, OD_SELECT" at bounding box center [297, 240] width 345 height 14
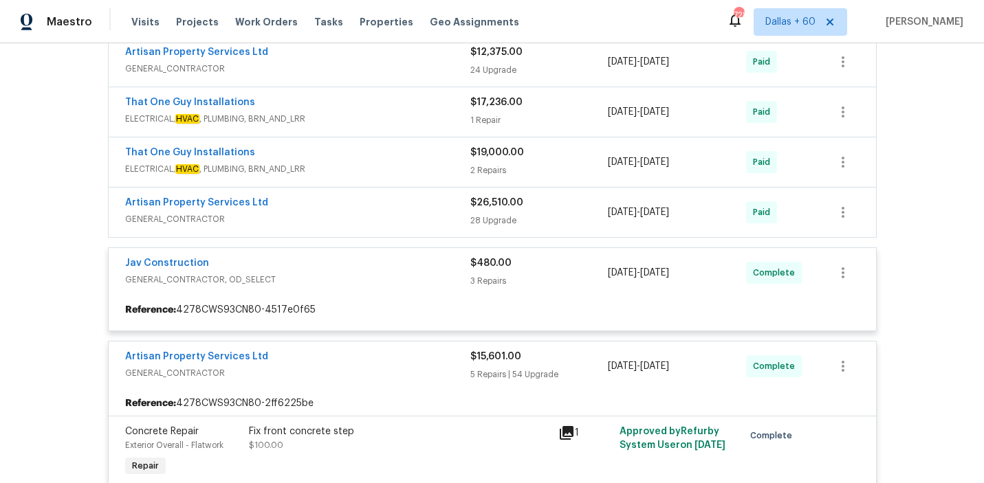
scroll to position [824, 0]
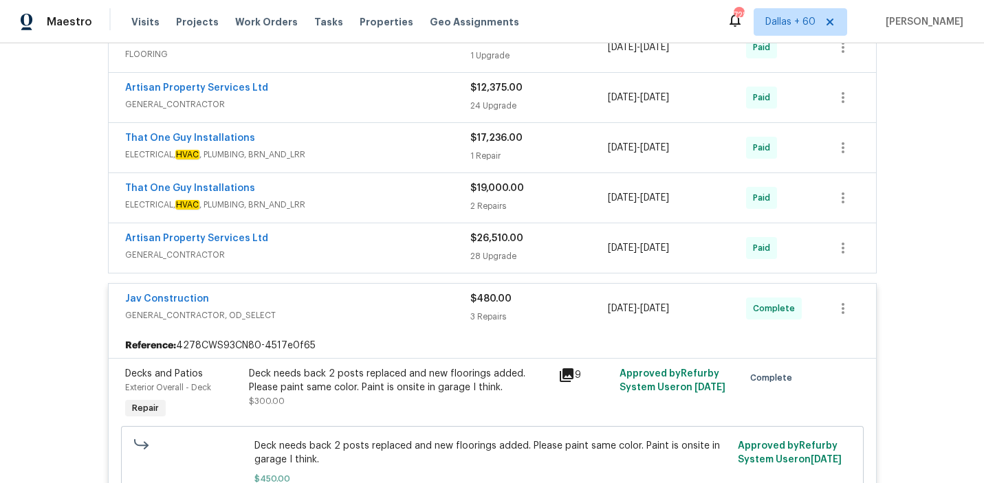
click at [391, 252] on span "GENERAL_CONTRACTOR" at bounding box center [297, 255] width 345 height 14
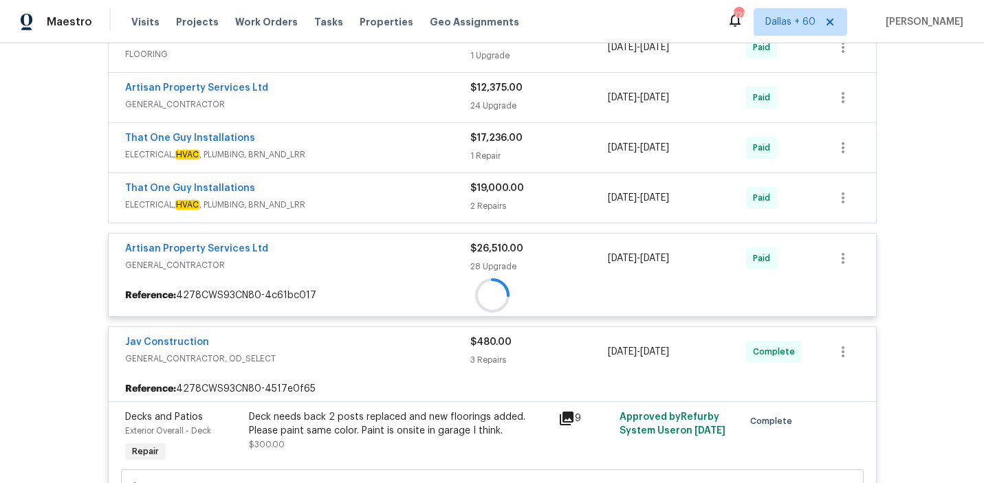
scroll to position [794, 0]
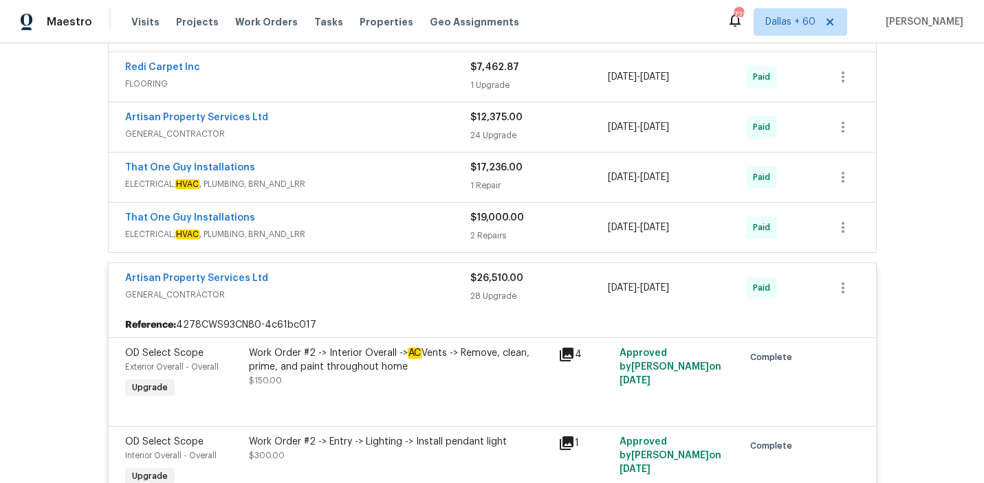
click at [389, 232] on span "ELECTRICAL, HVAC , PLUMBING, BRN_AND_LRR" at bounding box center [297, 235] width 345 height 14
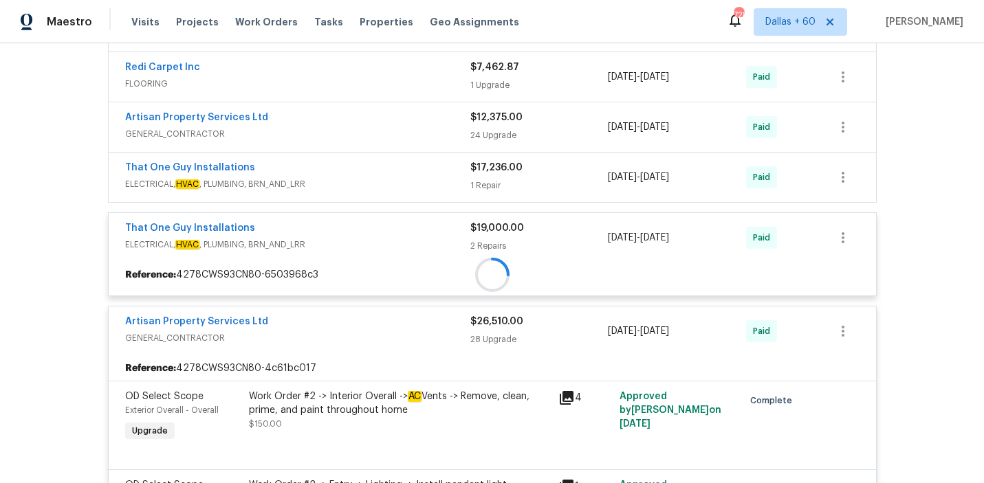
scroll to position [710, 0]
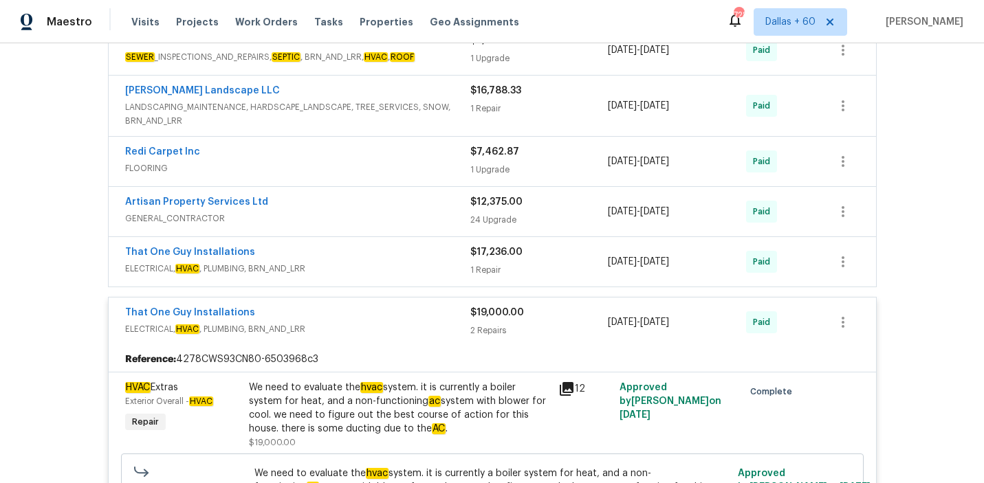
click at [395, 248] on div "That One Guy Installations" at bounding box center [297, 253] width 345 height 17
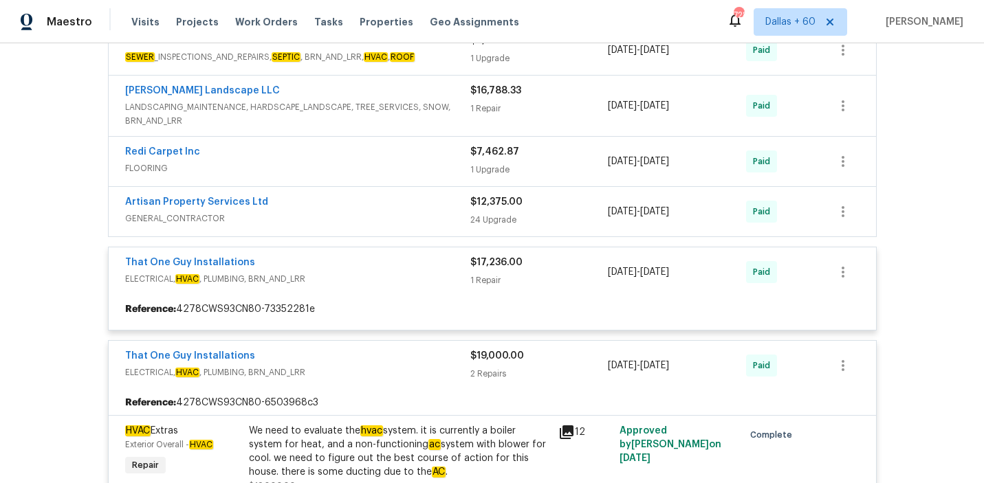
scroll to position [613, 0]
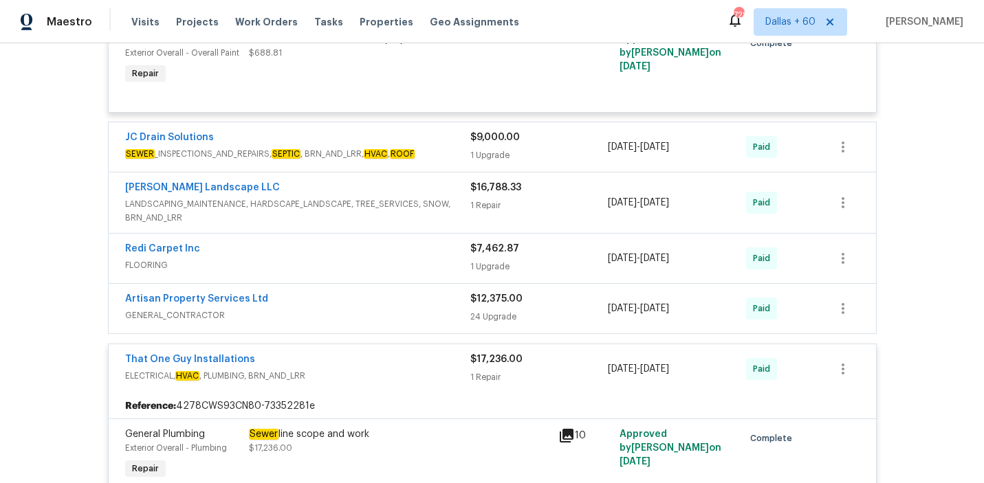
click at [374, 305] on div "Artisan Property Services Ltd" at bounding box center [297, 300] width 345 height 17
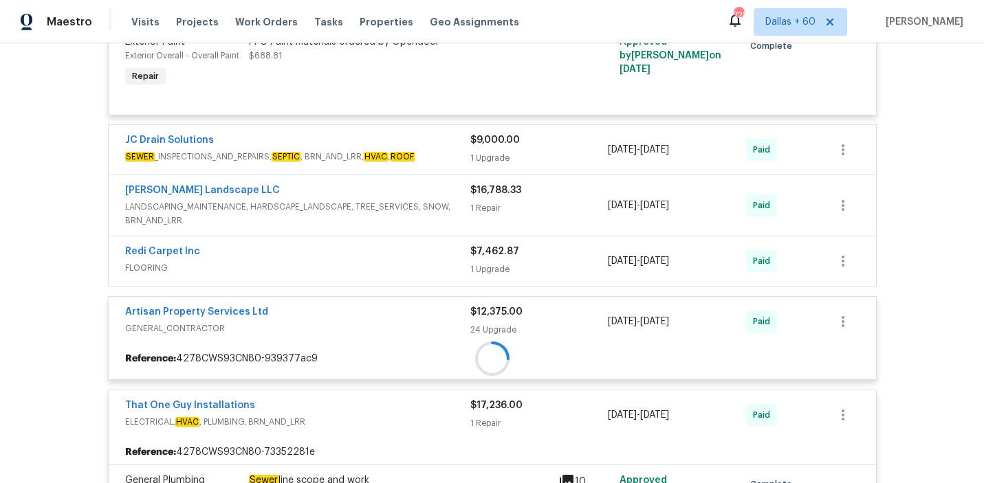
scroll to position [595, 0]
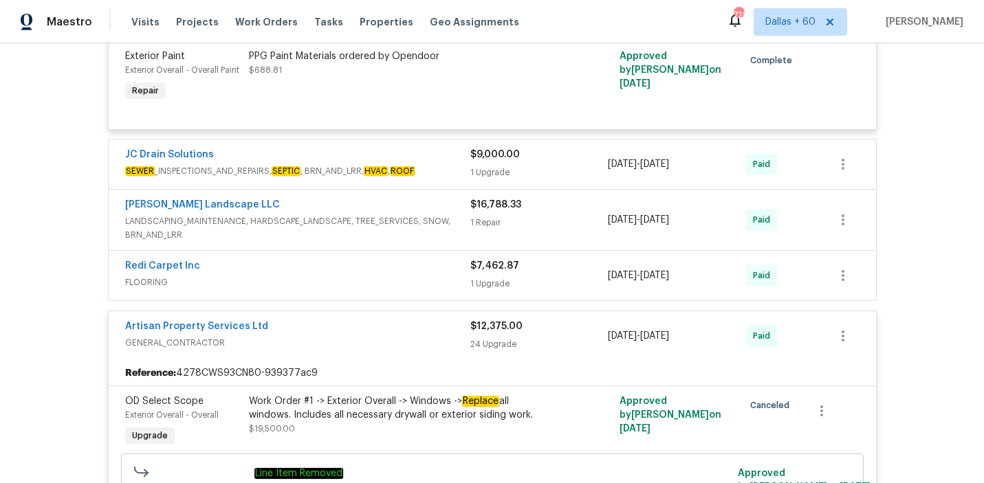
click at [371, 278] on span "FLOORING" at bounding box center [297, 283] width 345 height 14
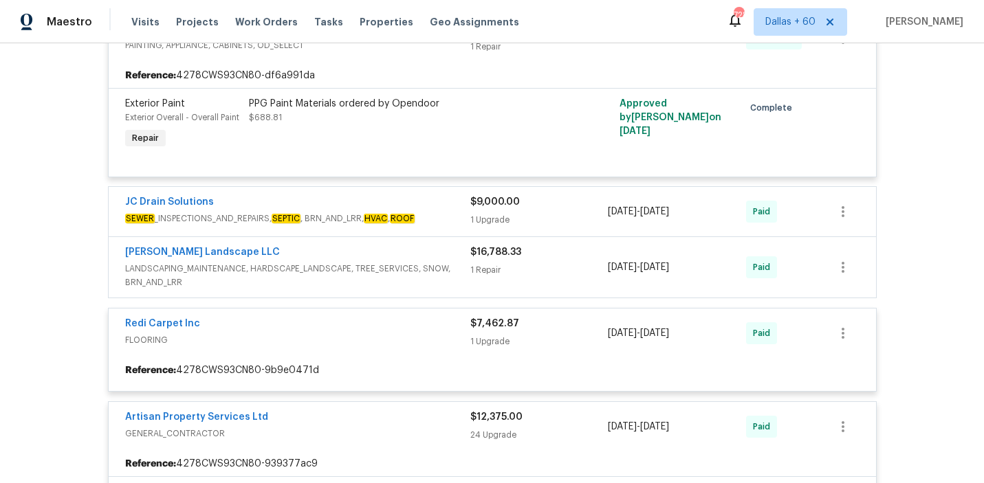
scroll to position [492, 0]
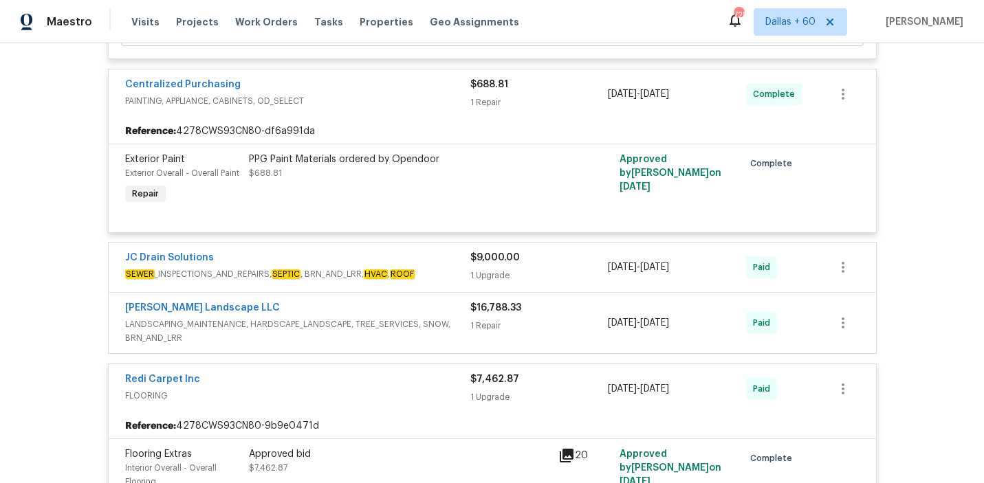
click at [460, 336] on span "LANDSCAPING_MAINTENANCE, HARDSCAPE_LANDSCAPE, TREE_SERVICES, SNOW, BRN_AND_LRR" at bounding box center [297, 332] width 345 height 28
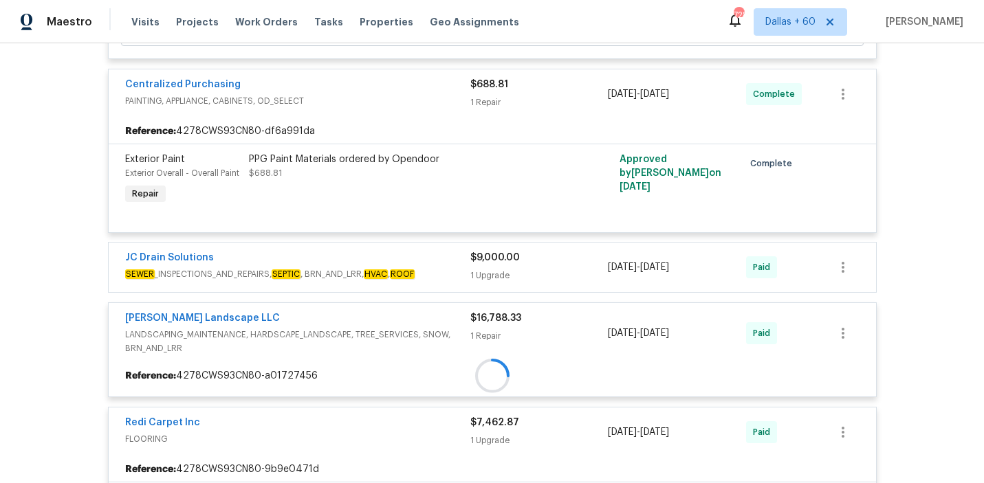
scroll to position [399, 0]
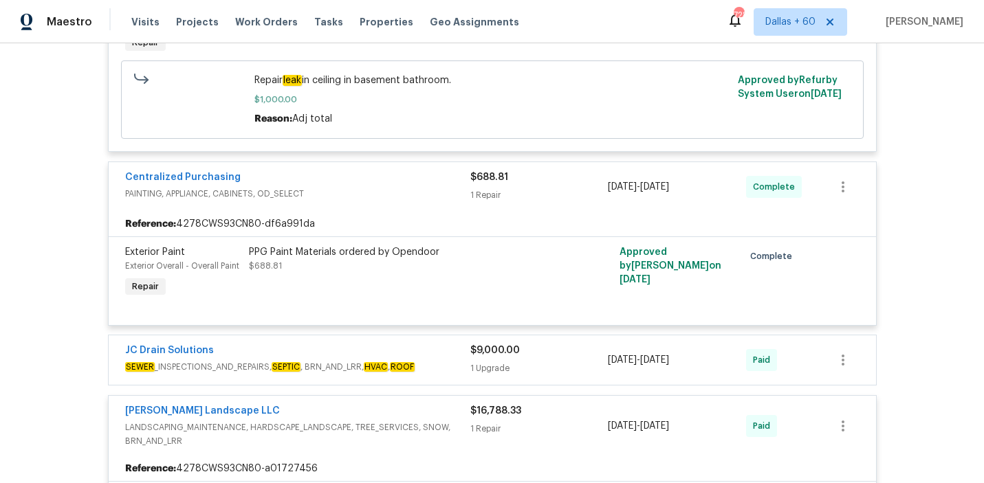
click at [448, 360] on div "JC Drain Solutions" at bounding box center [297, 352] width 345 height 17
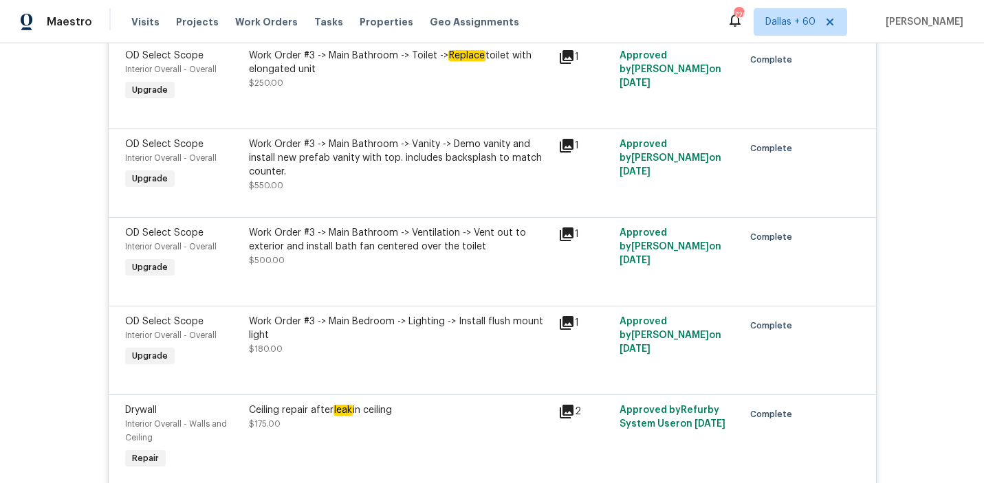
scroll to position [12561, 0]
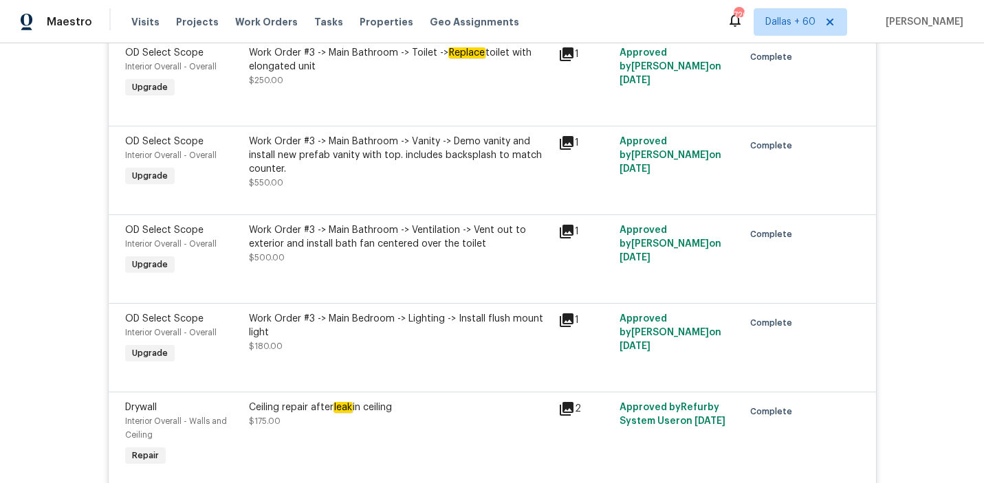
click at [294, 190] on div "Work Order #3 -> Main Bathroom -> Vanity -> Demo vanity and install new prefab …" at bounding box center [399, 162] width 301 height 55
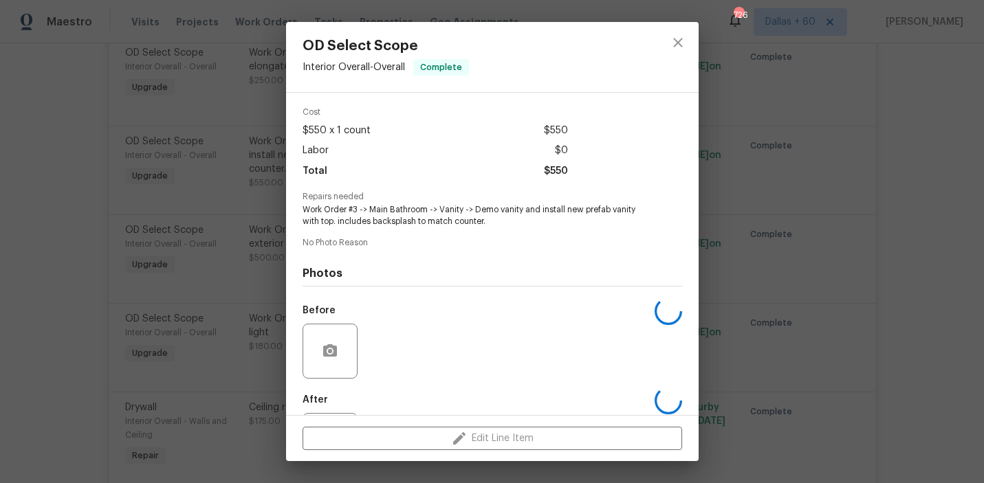
scroll to position [70, 0]
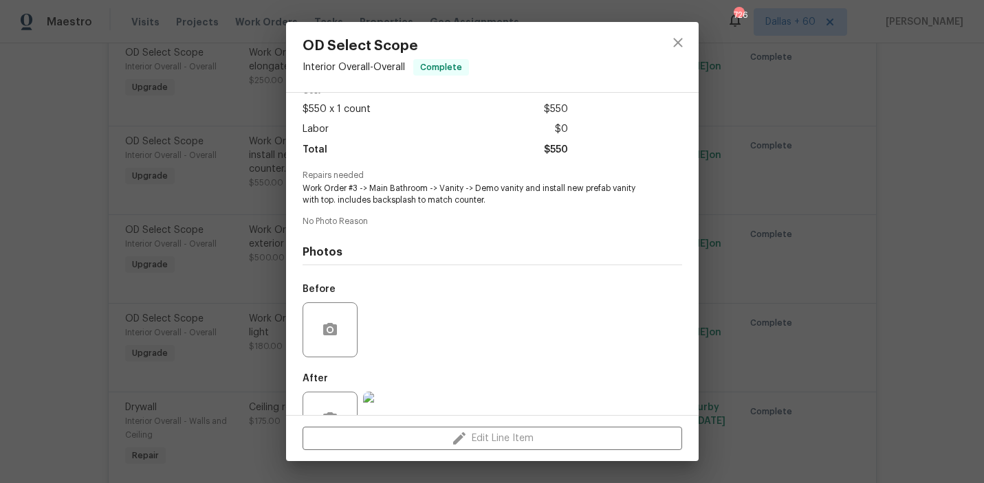
click at [61, 261] on div "OD Select Scope Interior Overall - Overall Complete Vendor Artisan Property Ser…" at bounding box center [492, 241] width 984 height 483
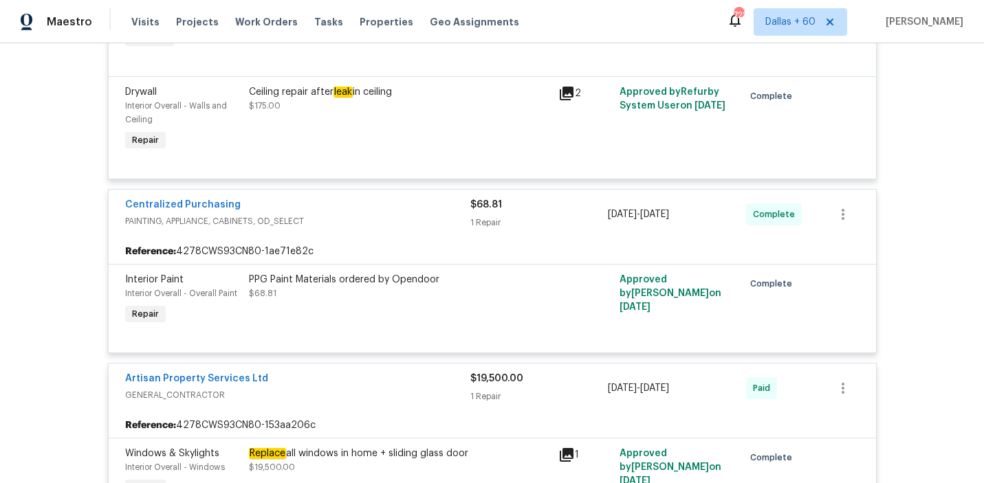
scroll to position [13193, 0]
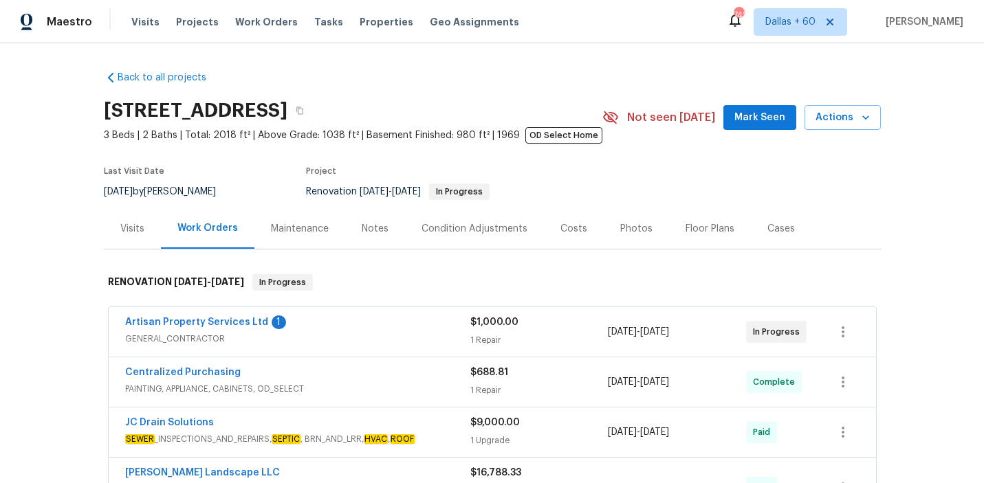
click at [144, 228] on div "Visits" at bounding box center [132, 228] width 57 height 41
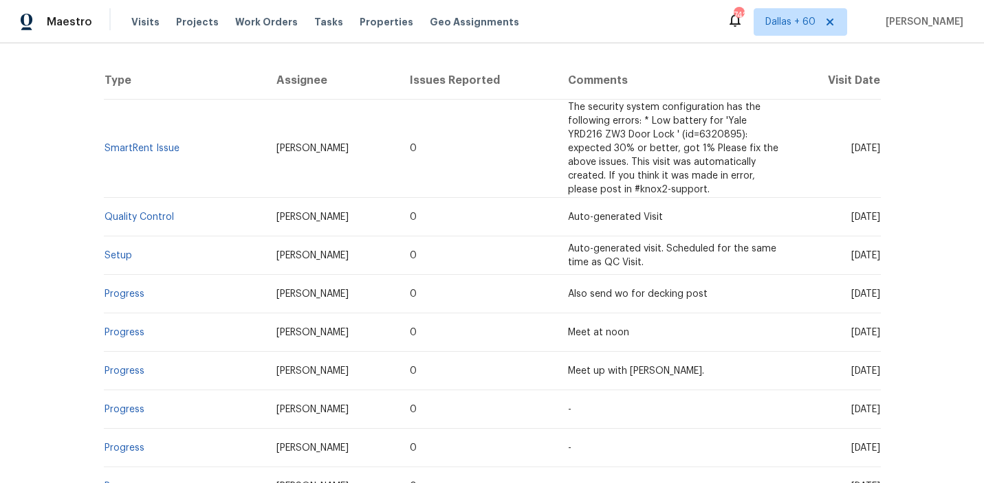
scroll to position [230, 0]
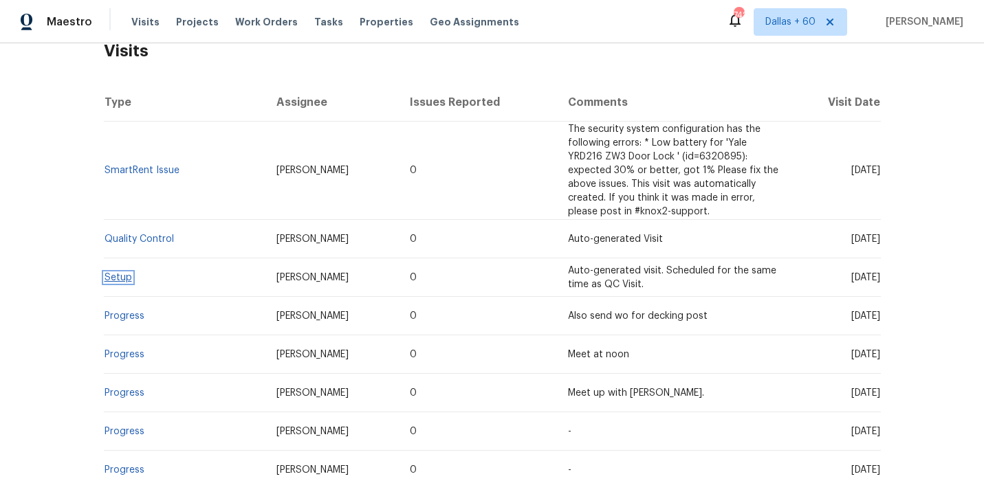
click at [127, 280] on link "Setup" at bounding box center [119, 278] width 28 height 10
